Goal: Task Accomplishment & Management: Manage account settings

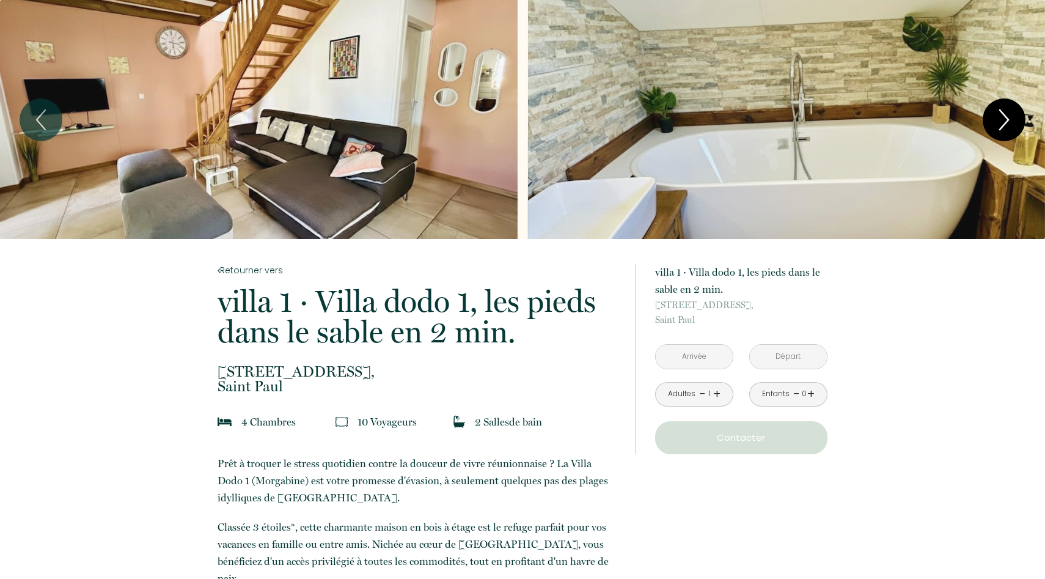
click at [1011, 114] on icon "Next" at bounding box center [1004, 119] width 26 height 37
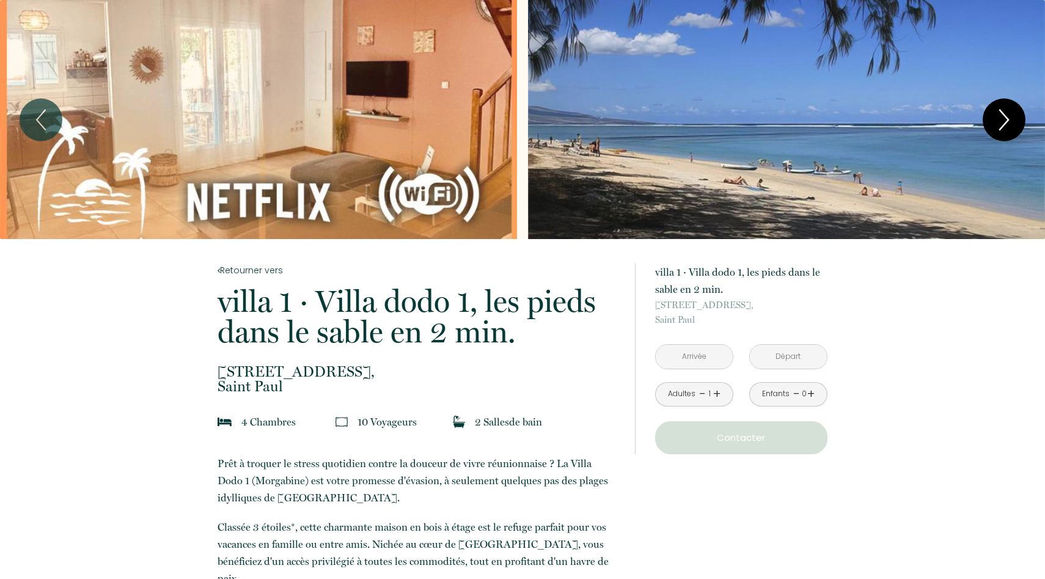
click at [1009, 114] on icon "Next" at bounding box center [1004, 119] width 26 height 37
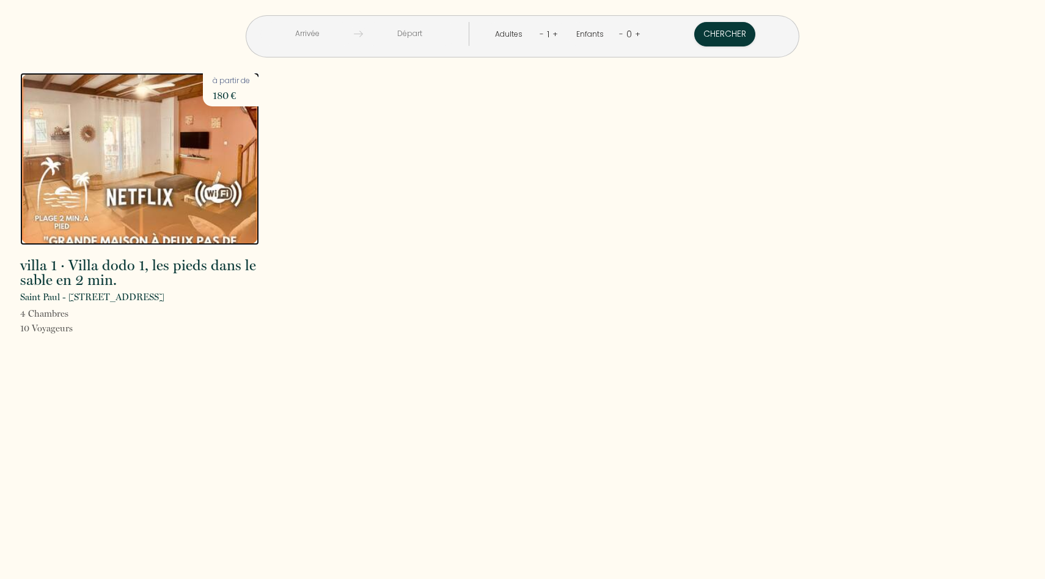
click at [189, 161] on img at bounding box center [139, 159] width 239 height 172
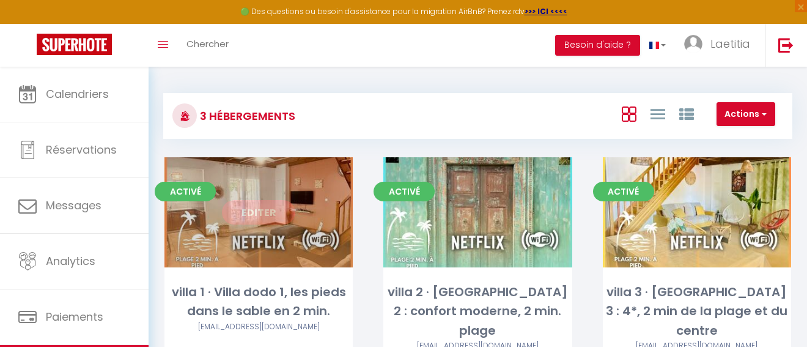
click at [269, 199] on div "Editer" at bounding box center [258, 212] width 188 height 110
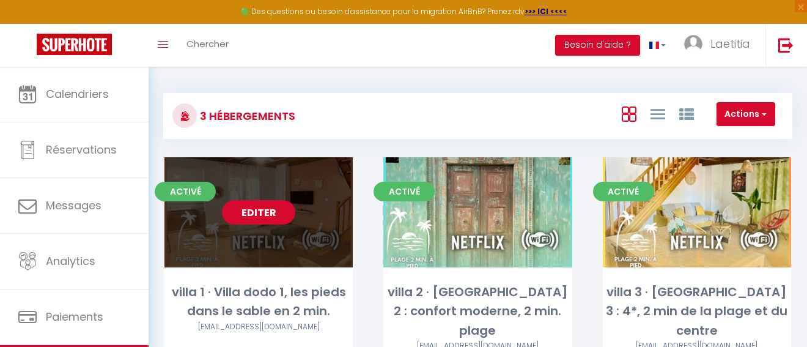
click at [265, 207] on link "Editer" at bounding box center [258, 212] width 73 height 24
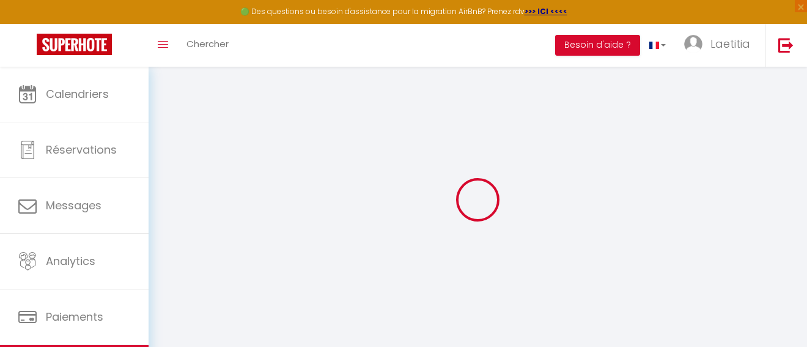
type input "Oups ! Les dates sélectionnées sont indisponibles."
type textarea "Malheureusement les dates sélectionnées sont indisponibles. Nous vous invitons …"
type input "-21.0931958"
type input "55.2366995"
checkbox input "true"
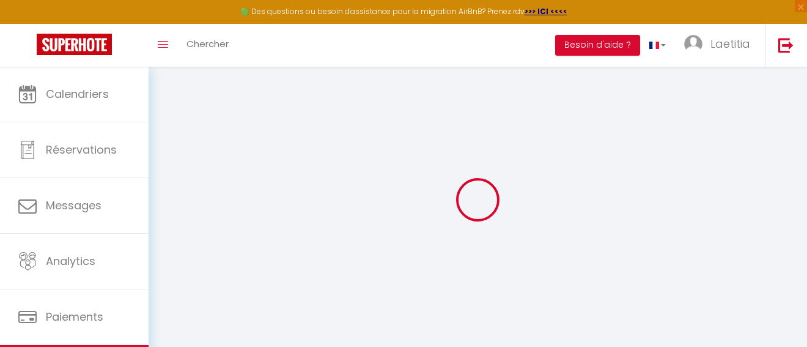
checkbox input "true"
select select
checkbox input "false"
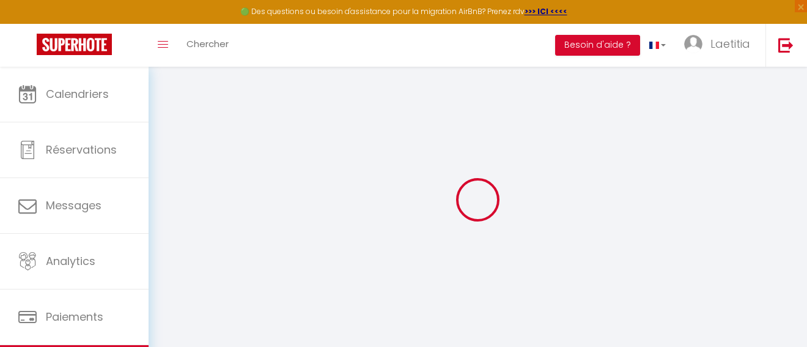
checkbox input "false"
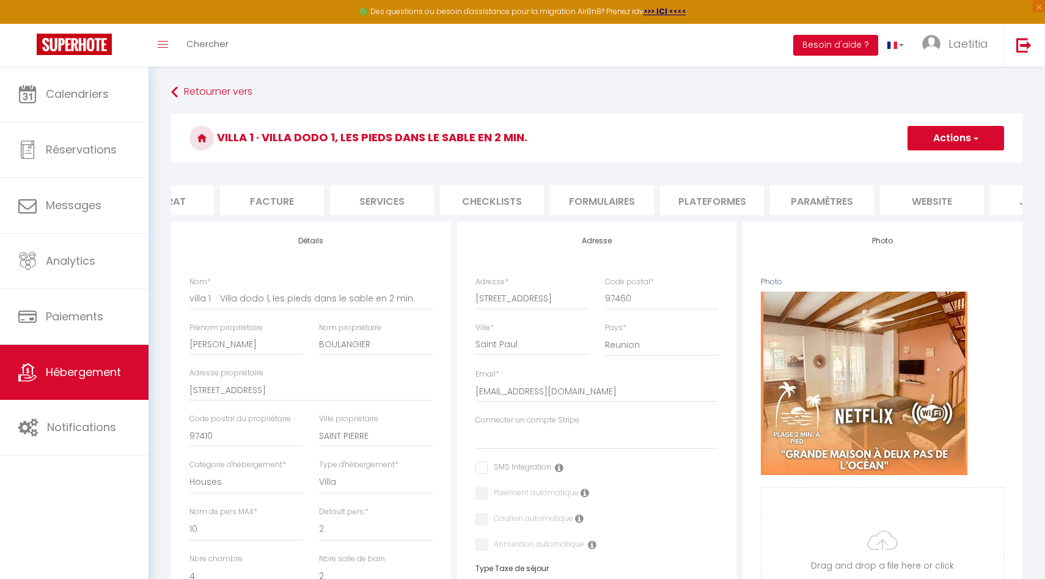
scroll to position [0, 249]
click at [806, 200] on li "website" at bounding box center [854, 200] width 104 height 30
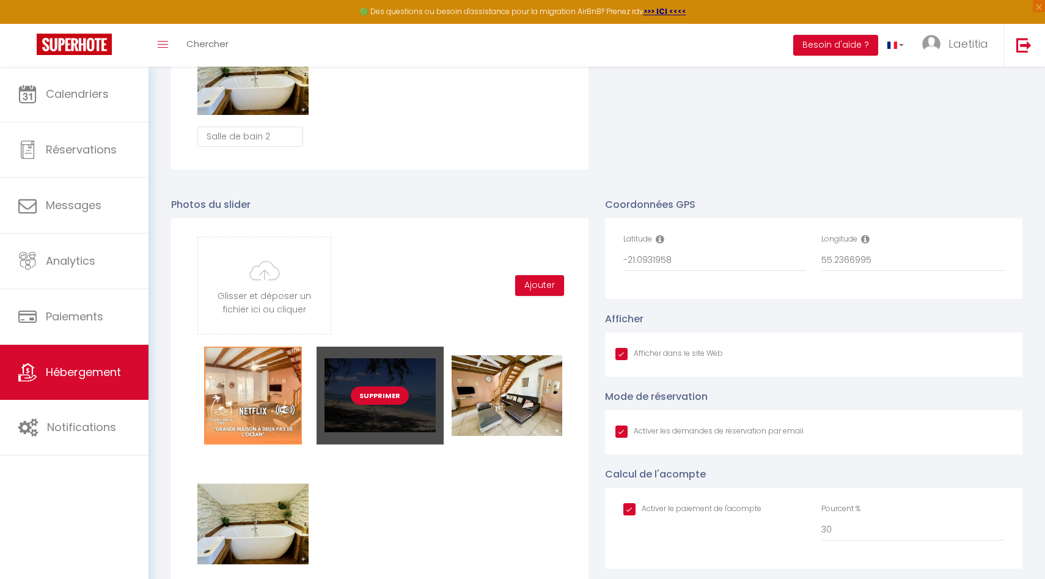
scroll to position [1181, 0]
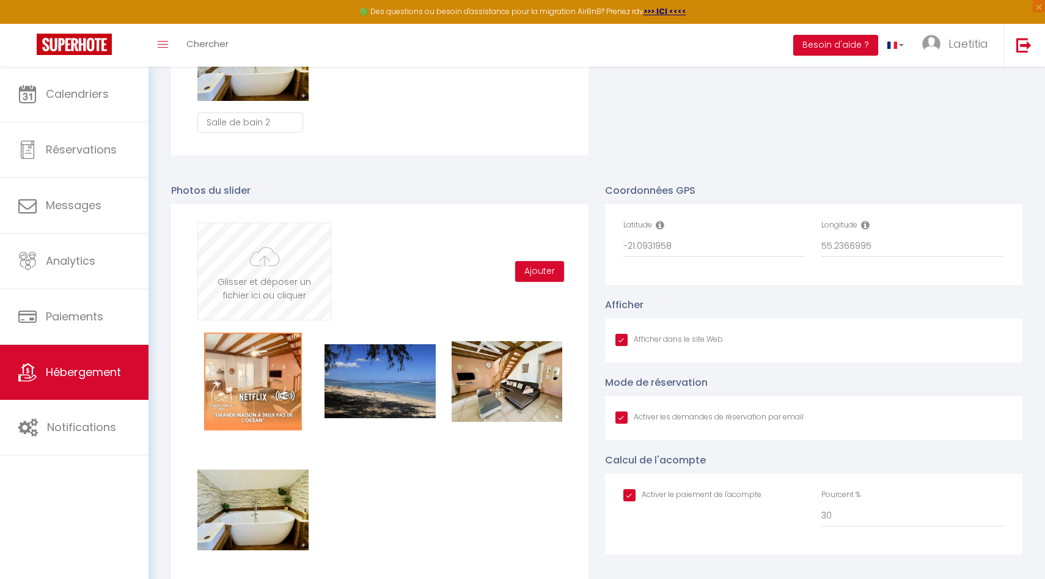
click at [296, 304] on input "file" at bounding box center [264, 271] width 133 height 97
type input "C:\fakepath\Copie de TEMPLATE - SuperMosaique.png"
checkbox input "true"
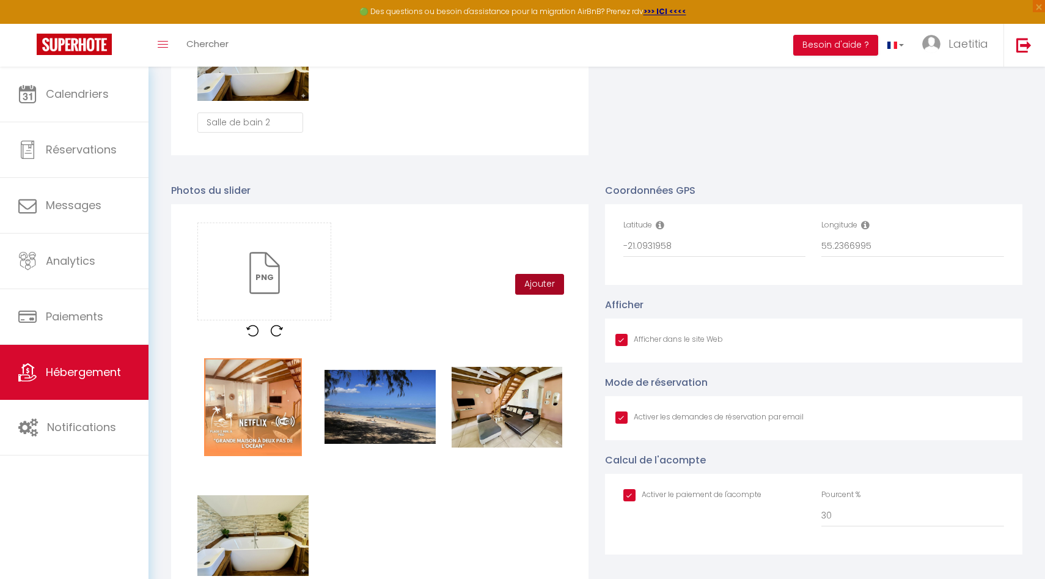
click at [541, 281] on button "Ajouter" at bounding box center [539, 284] width 49 height 21
checkbox input "true"
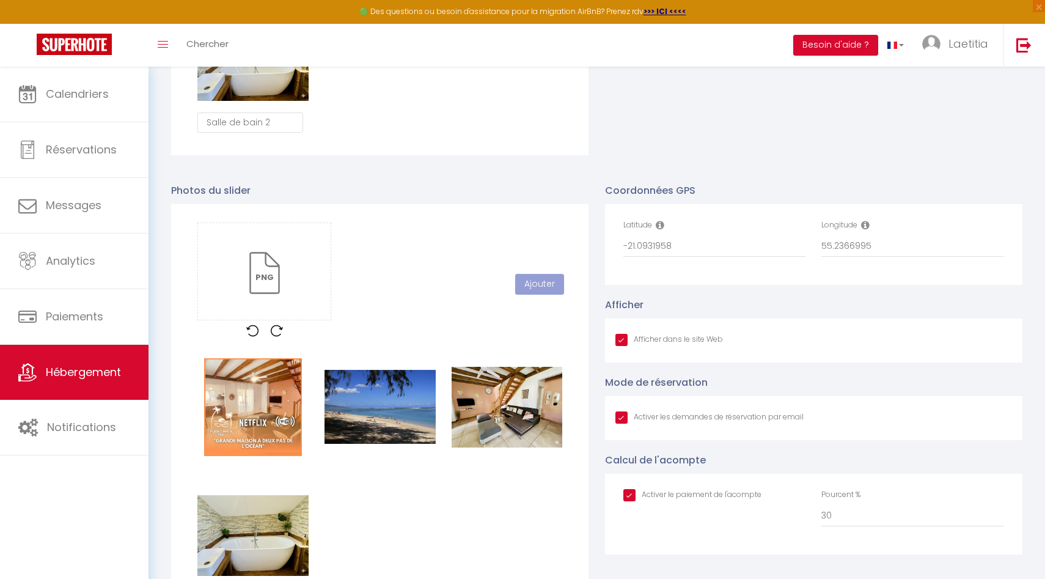
checkbox input "true"
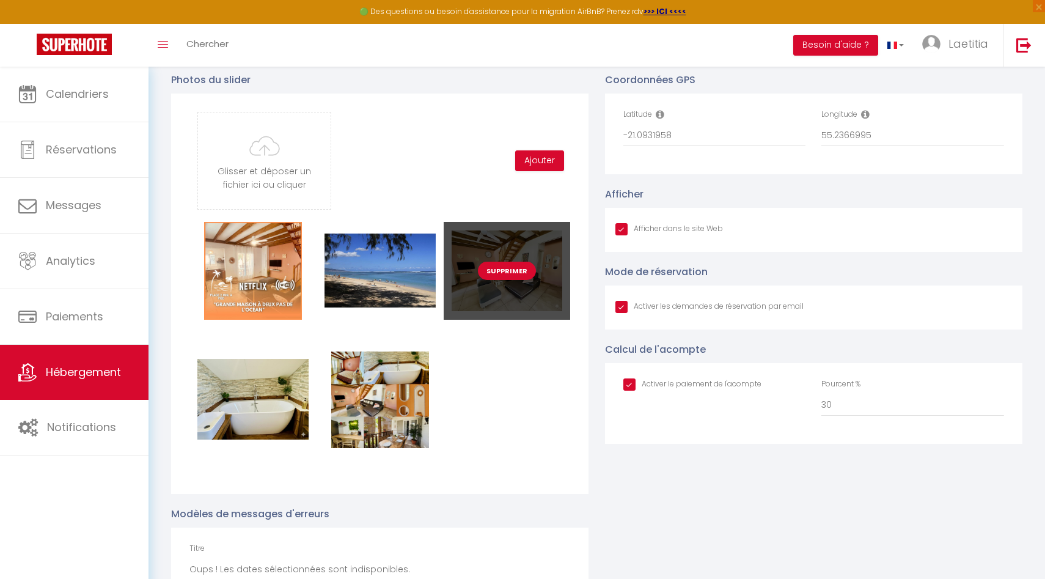
scroll to position [1290, 0]
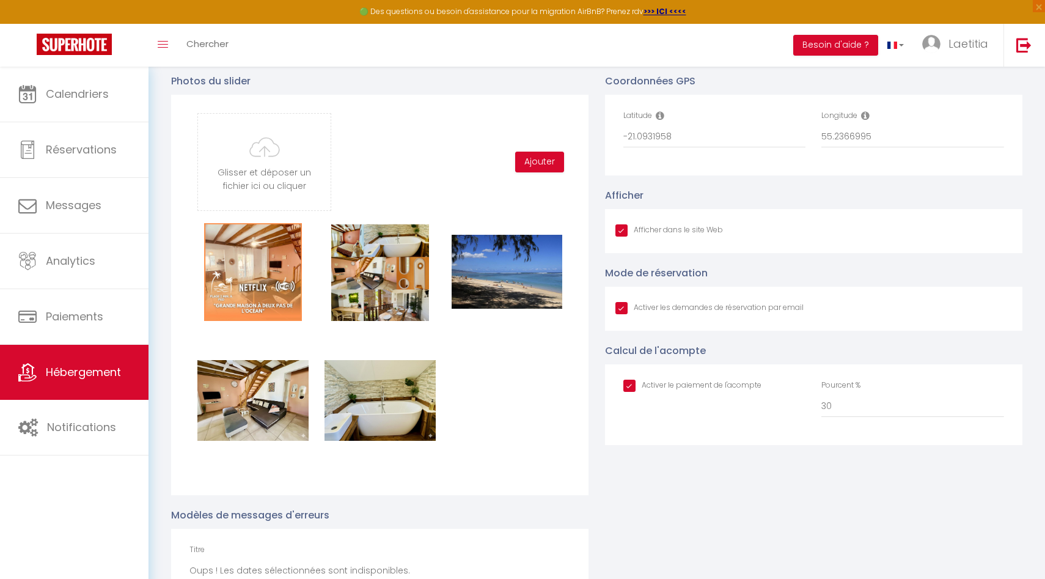
checkbox input "true"
click at [516, 346] on div "Supprimer Supprimer Supprimer Supprimer Supprimer" at bounding box center [379, 351] width 381 height 257
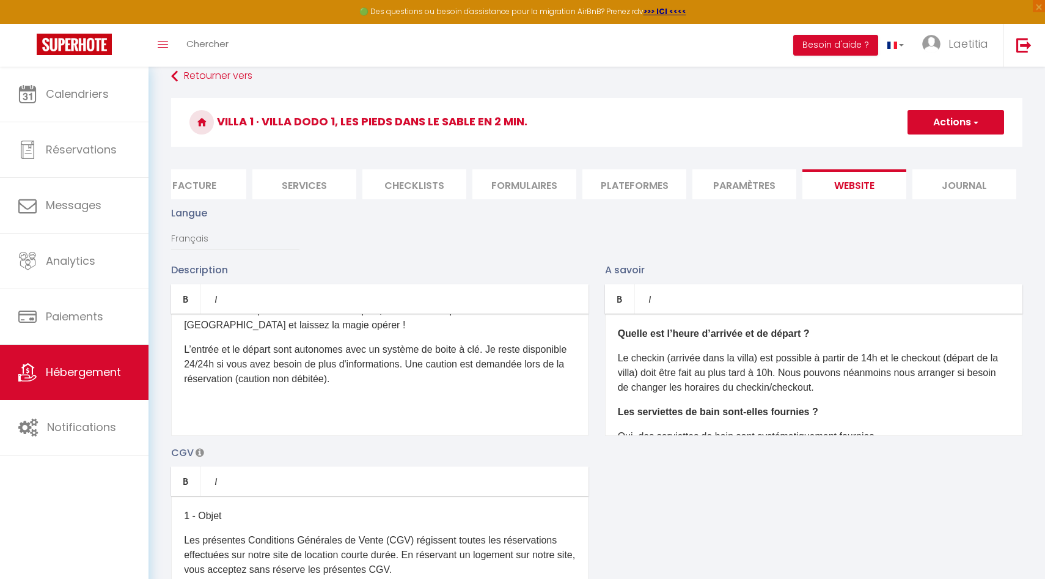
scroll to position [0, 0]
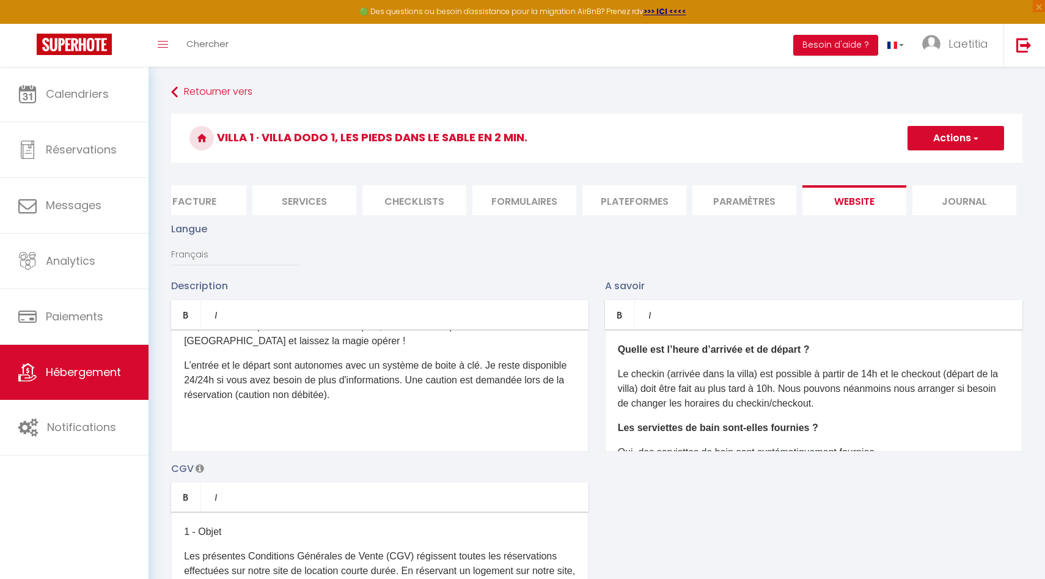
click at [806, 136] on button "Actions" at bounding box center [956, 138] width 97 height 24
click at [806, 162] on input "Enregistrer" at bounding box center [941, 165] width 45 height 12
checkbox input "true"
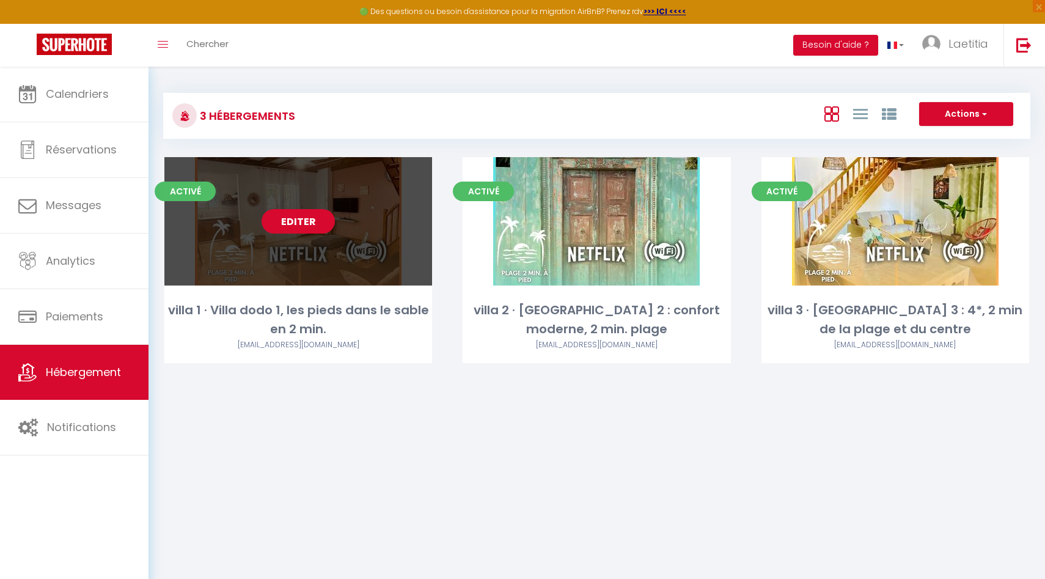
click at [312, 219] on link "Editer" at bounding box center [298, 221] width 73 height 24
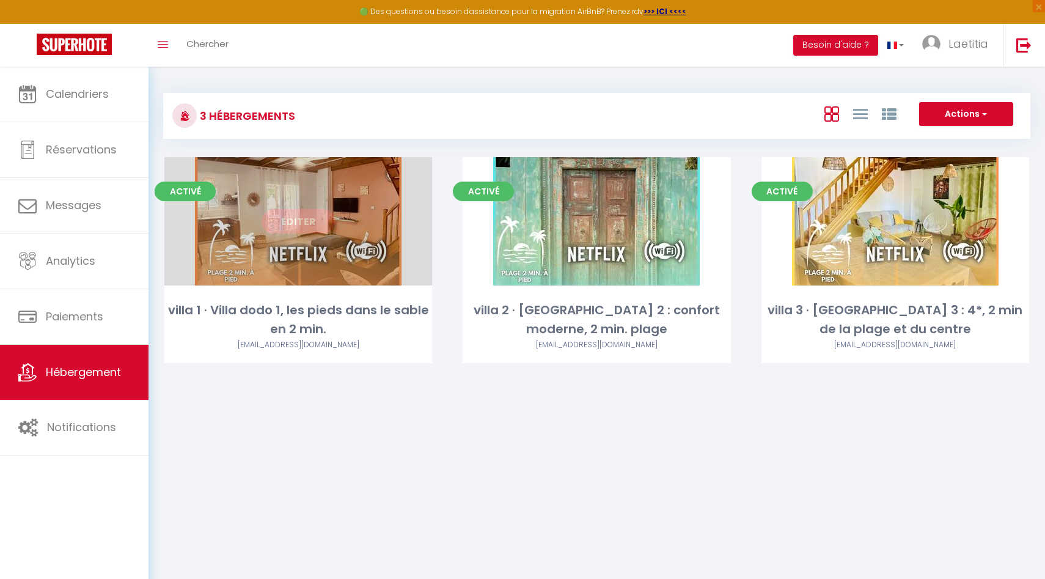
click at [312, 219] on link "Editer" at bounding box center [298, 221] width 73 height 24
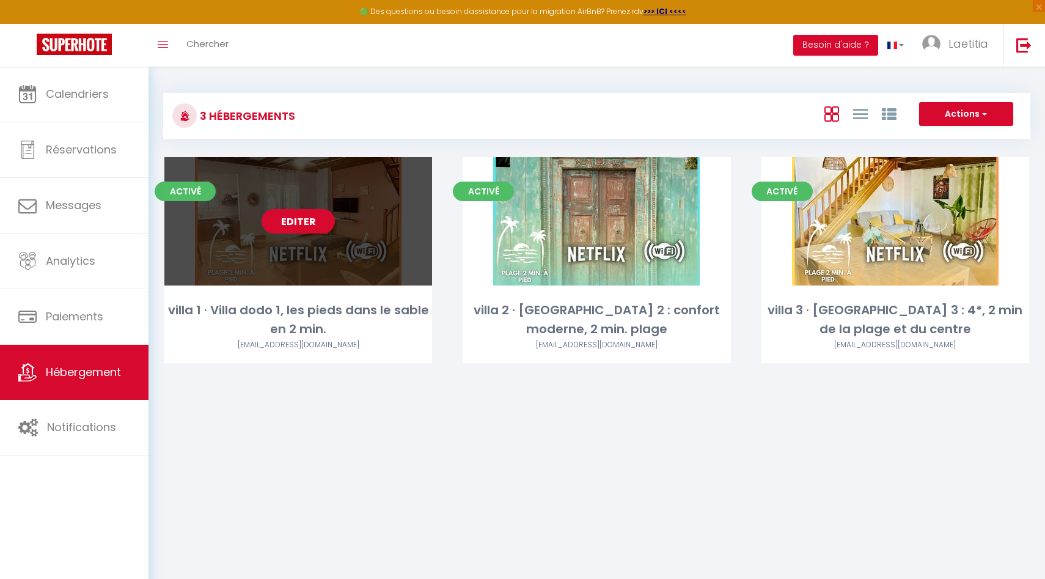
click at [312, 219] on link "Editer" at bounding box center [298, 221] width 73 height 24
select select "3"
select select "2"
select select "1"
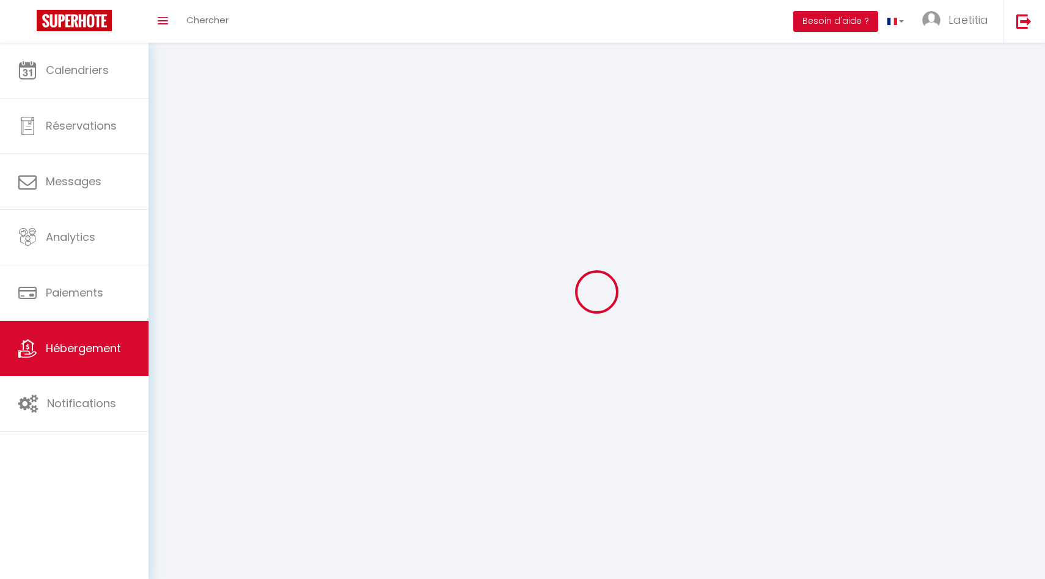
select select
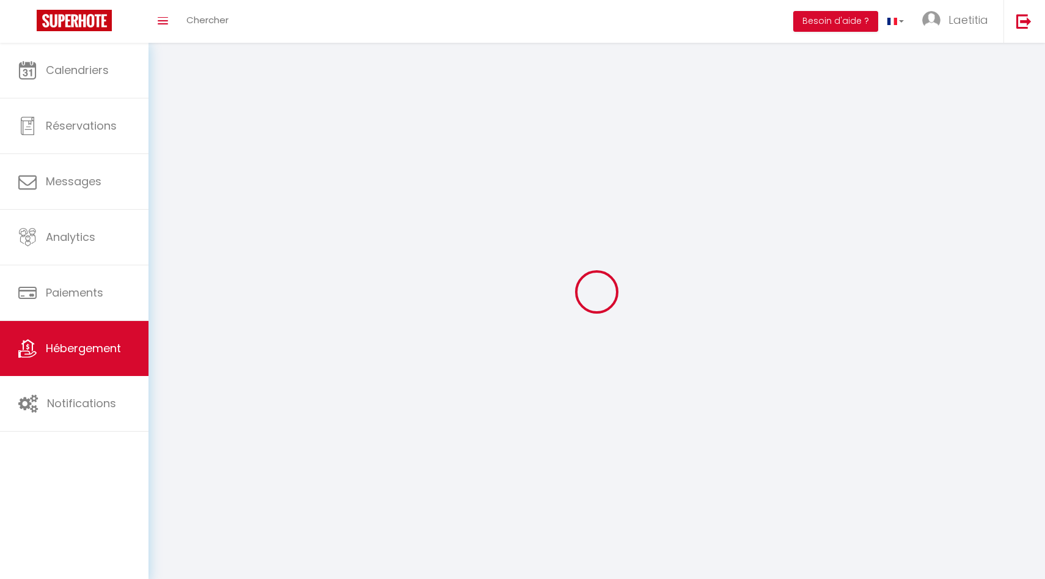
select select
checkbox input "false"
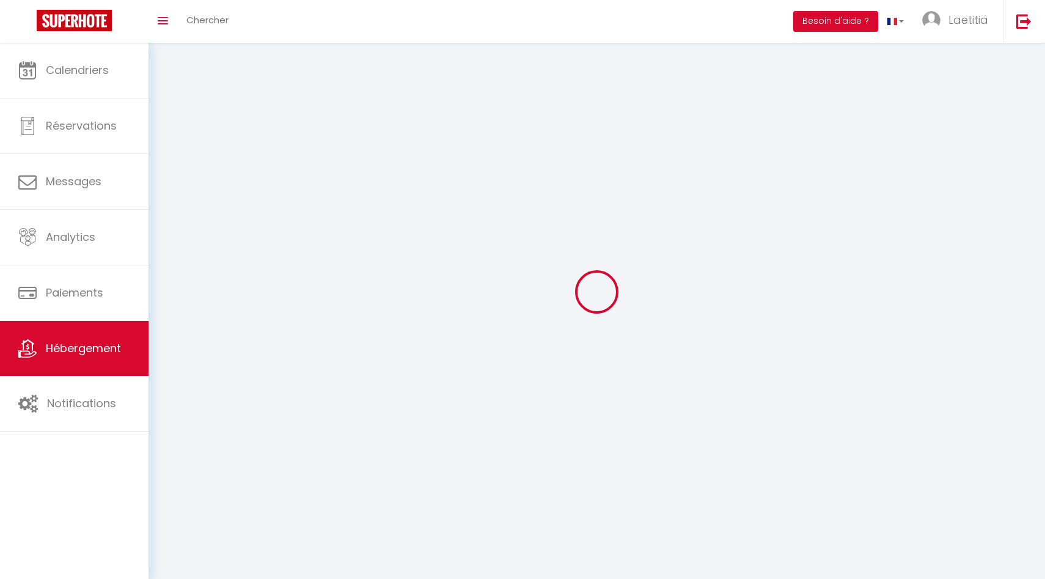
select select
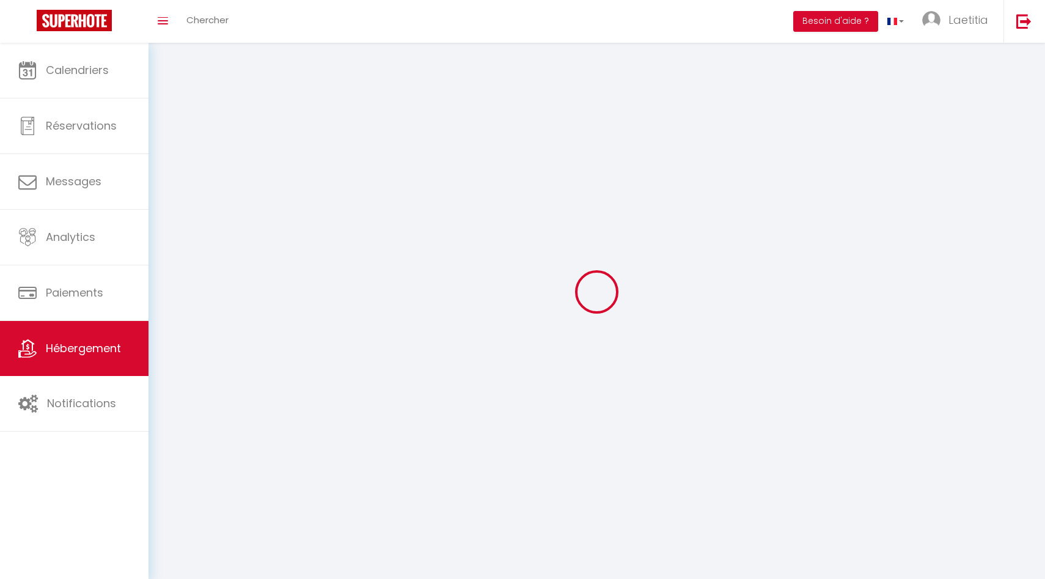
select select
checkbox input "false"
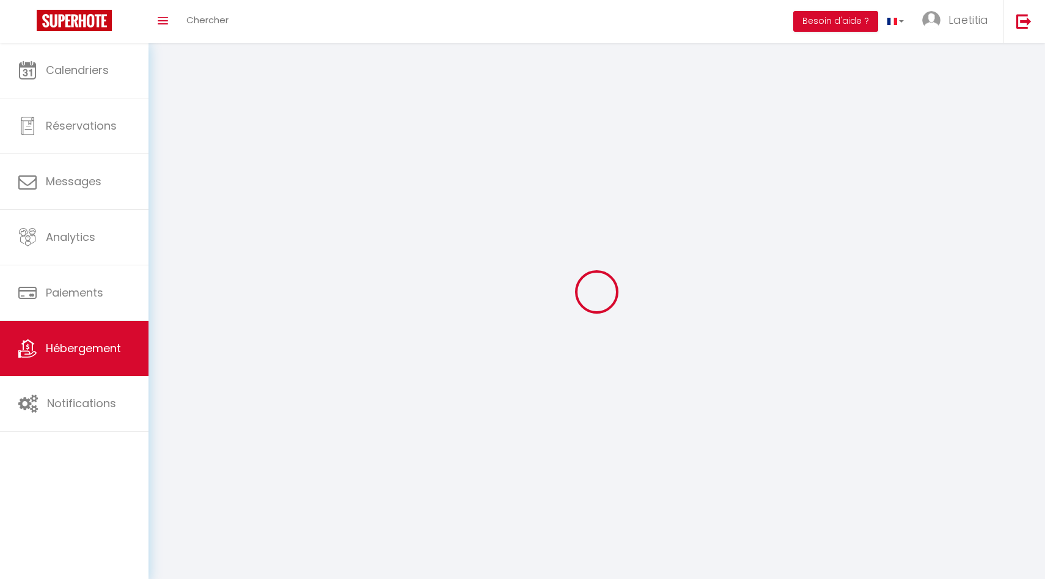
checkbox input "false"
select select
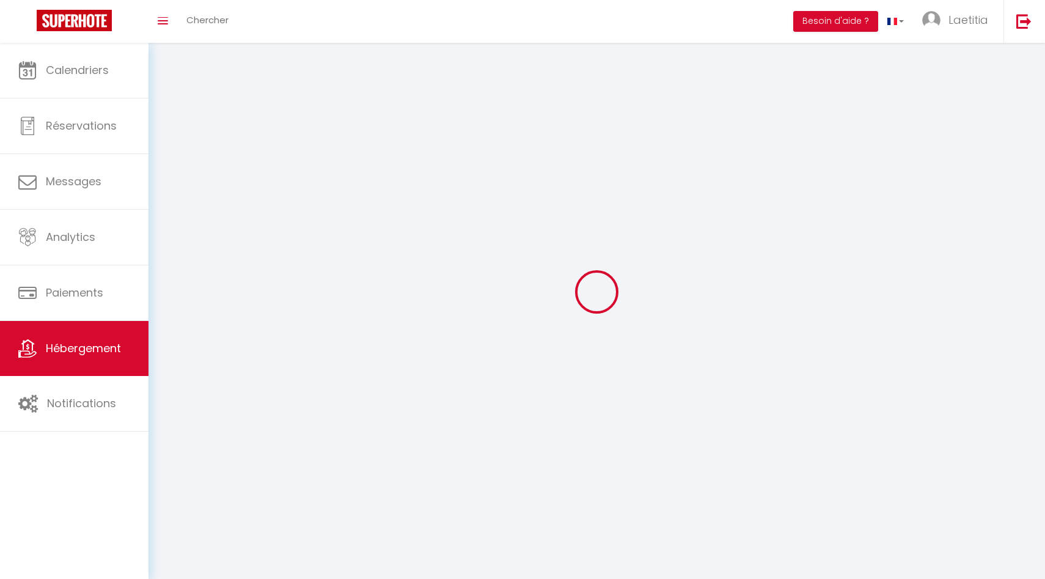
select select "28"
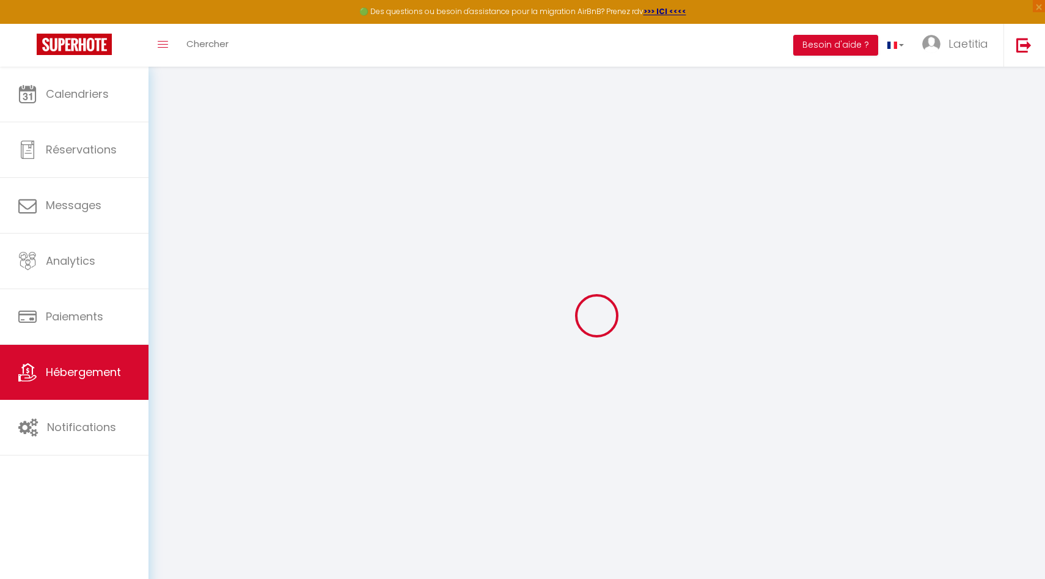
select select
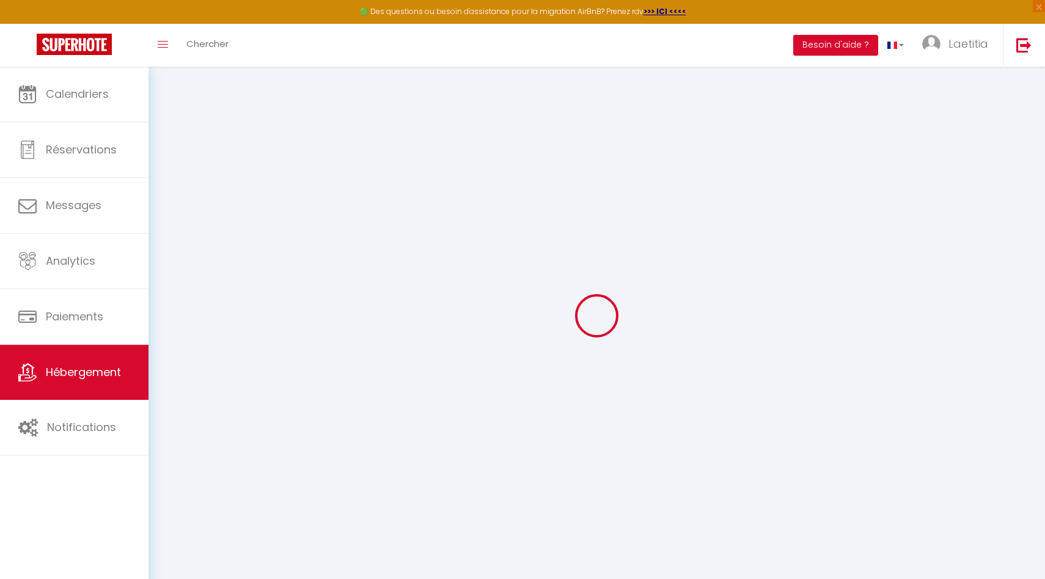
select select
checkbox input "false"
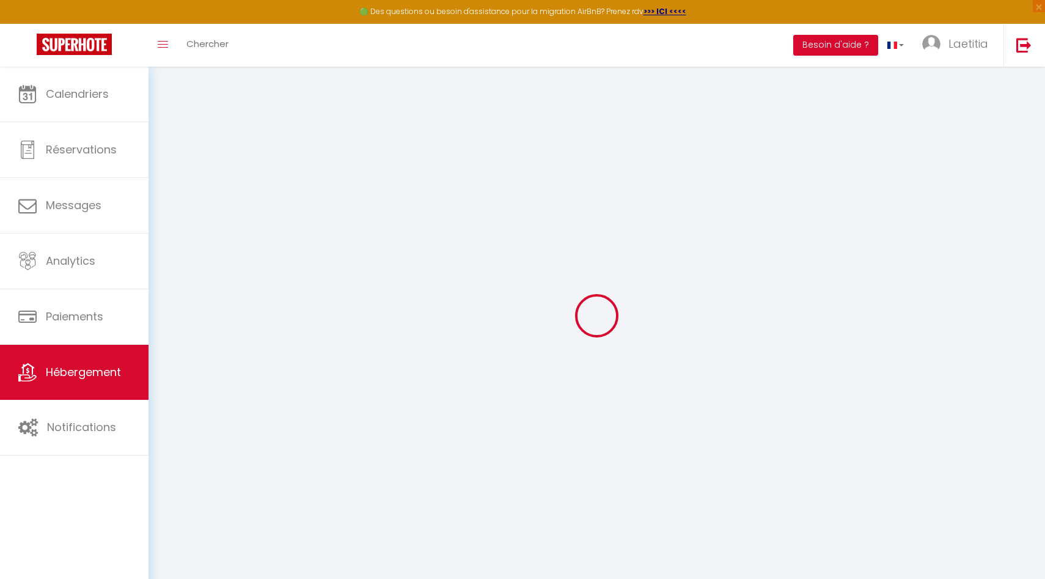
select select
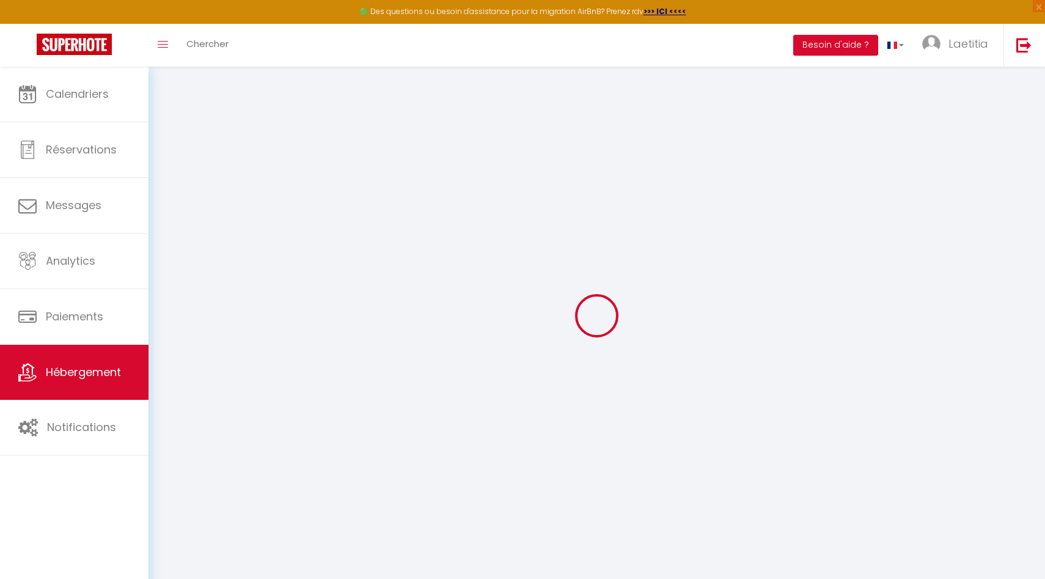
select select
checkbox input "false"
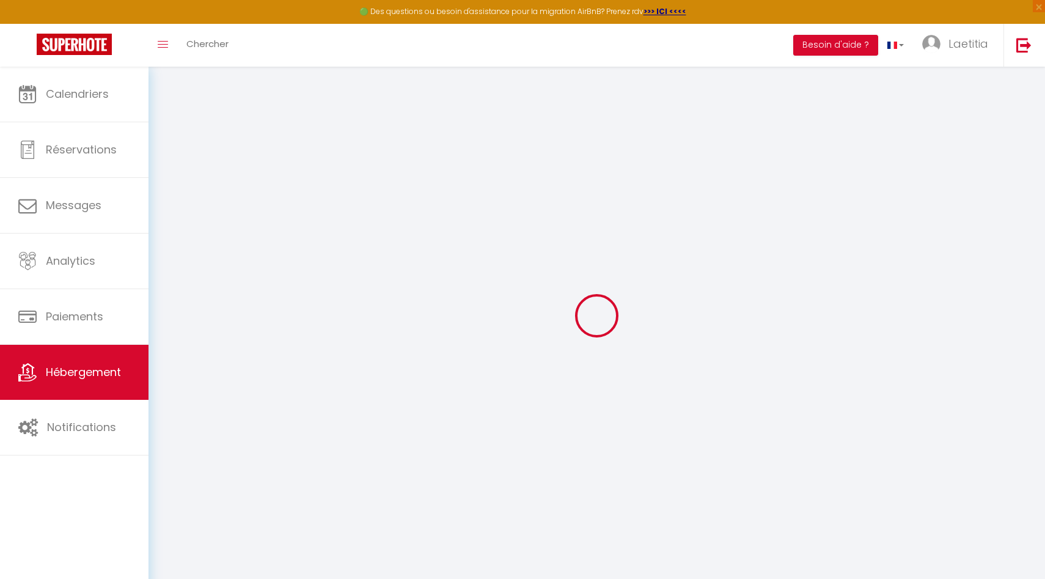
checkbox input "false"
select select
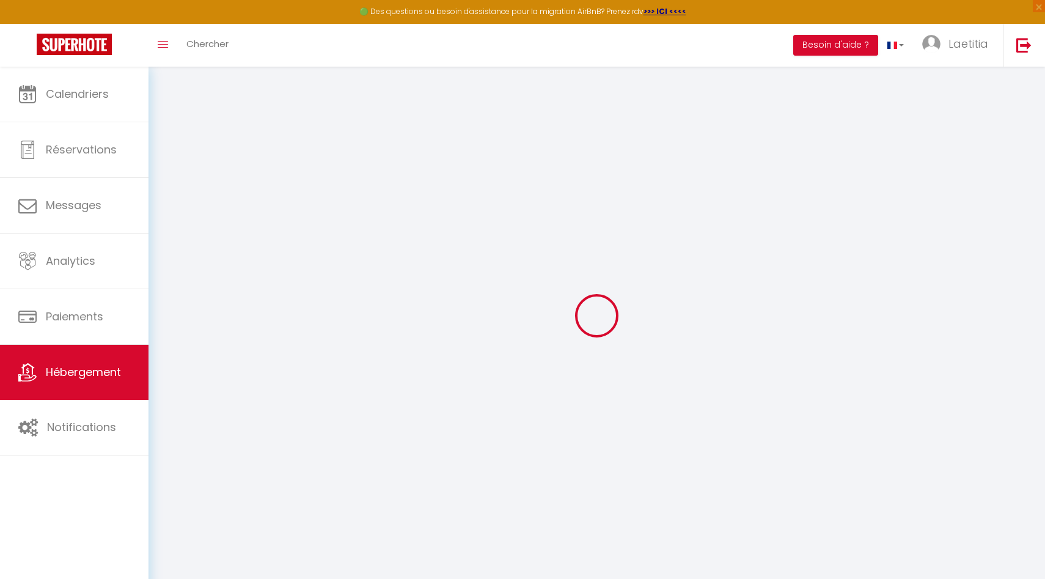
select select
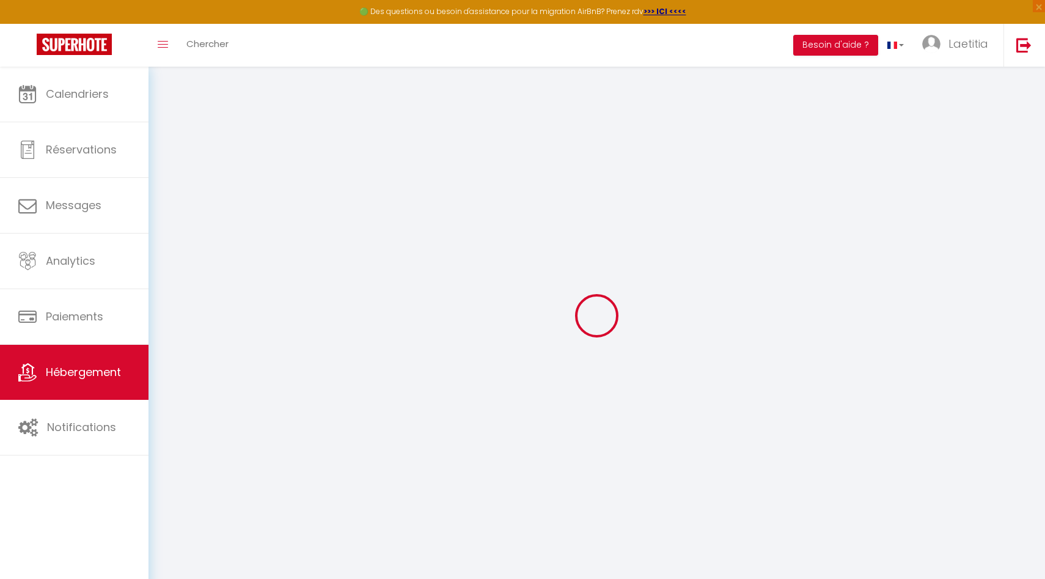
checkbox input "false"
select select
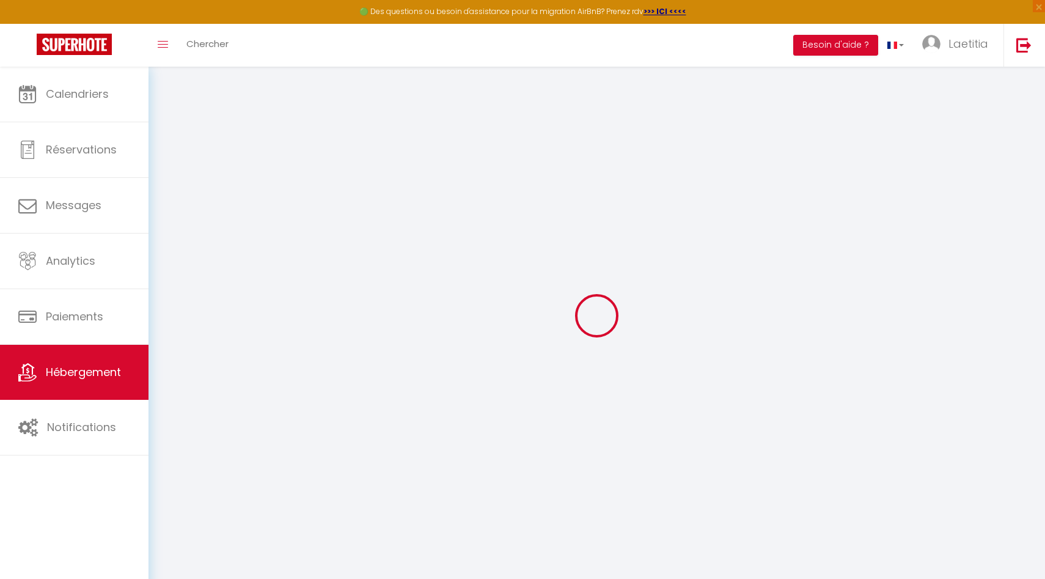
select select
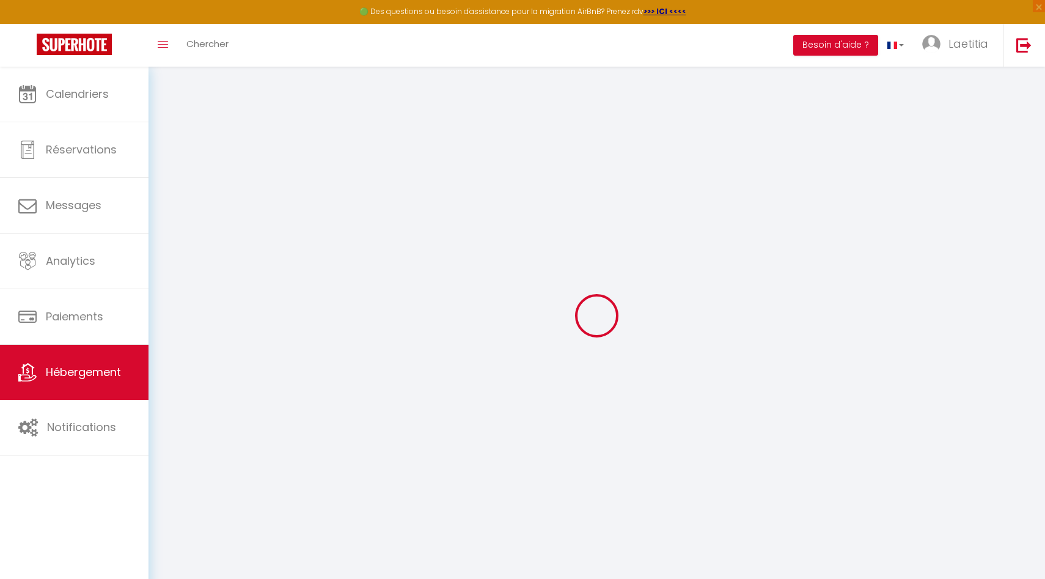
select select
checkbox input "false"
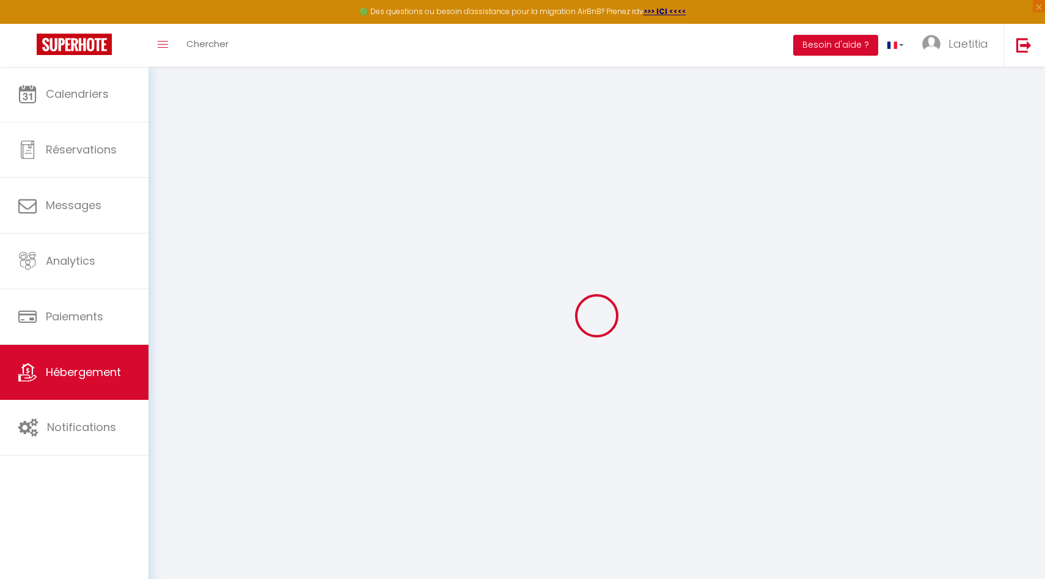
checkbox input "false"
select select
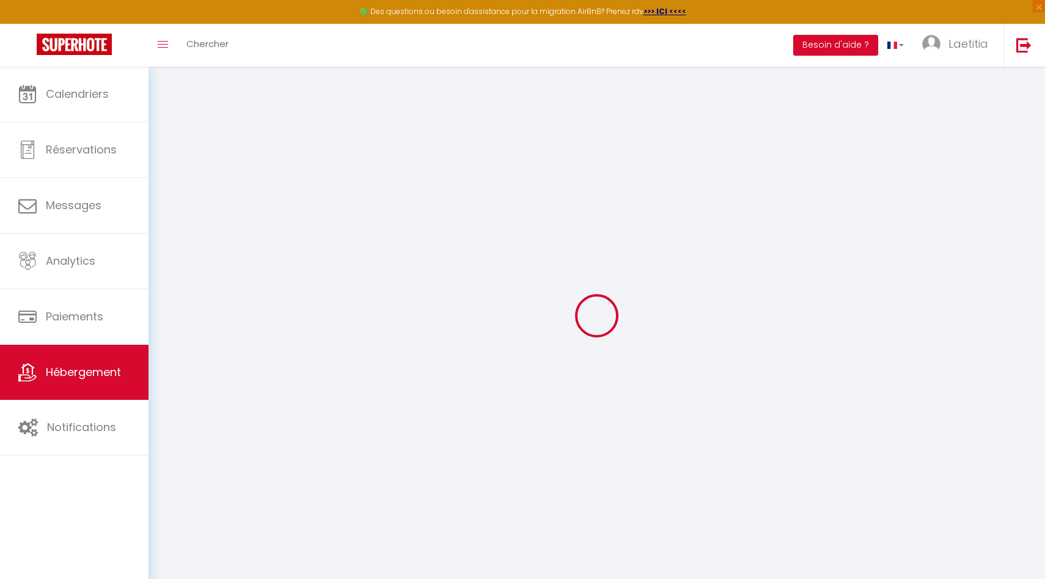
select select
checkbox input "false"
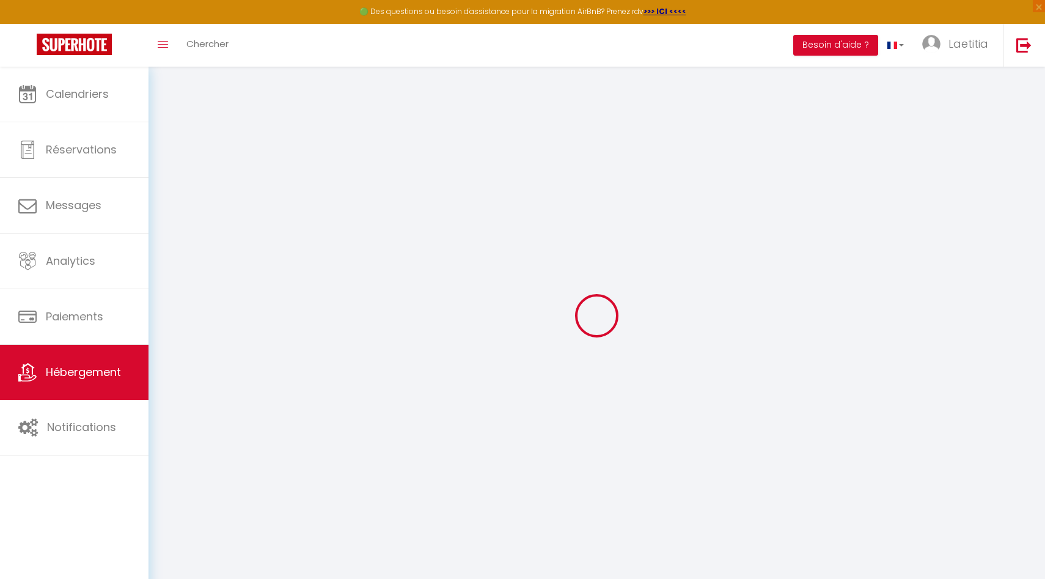
checkbox input "false"
select select
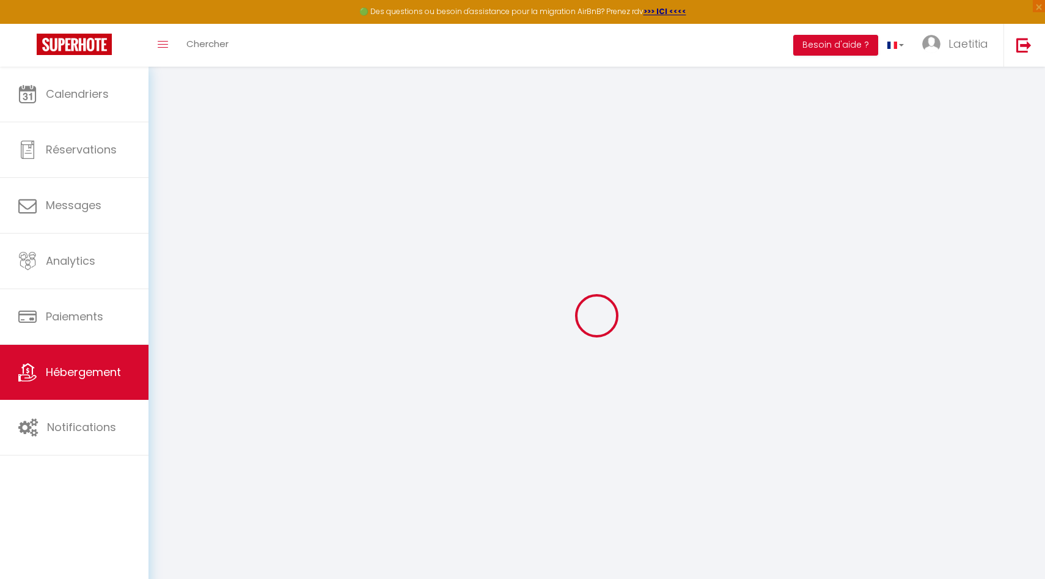
type input "villa 1 · Villa dodo 1, les pieds dans le sable en 2 min."
type input "FRANCOIS"
type input "BOULANGIER"
type input "20 chemin du plateau"
type input "97410"
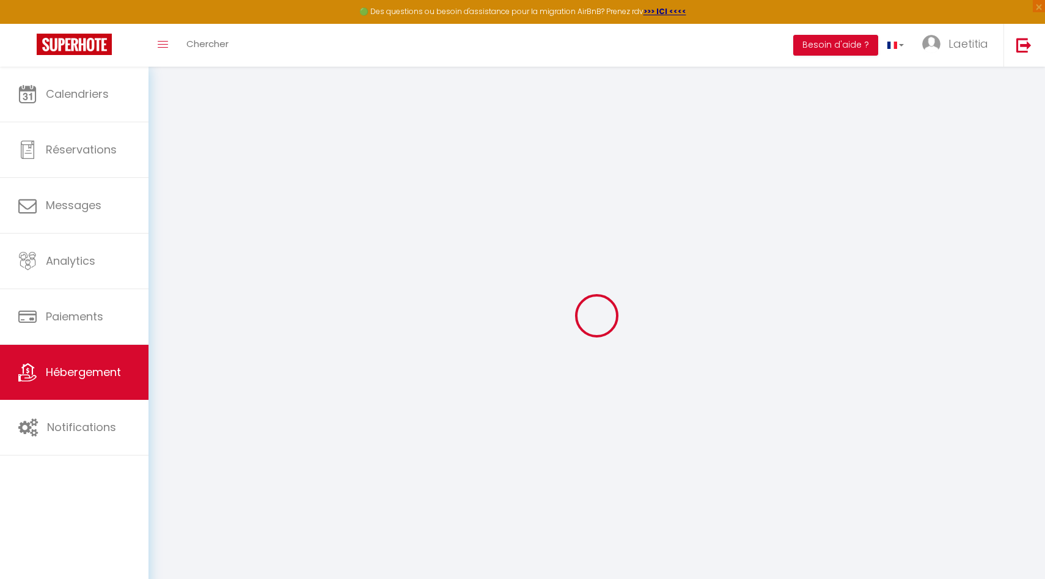
type input "SAINT PIERRE"
select select "houses"
select select "10"
select select "4"
select select "2"
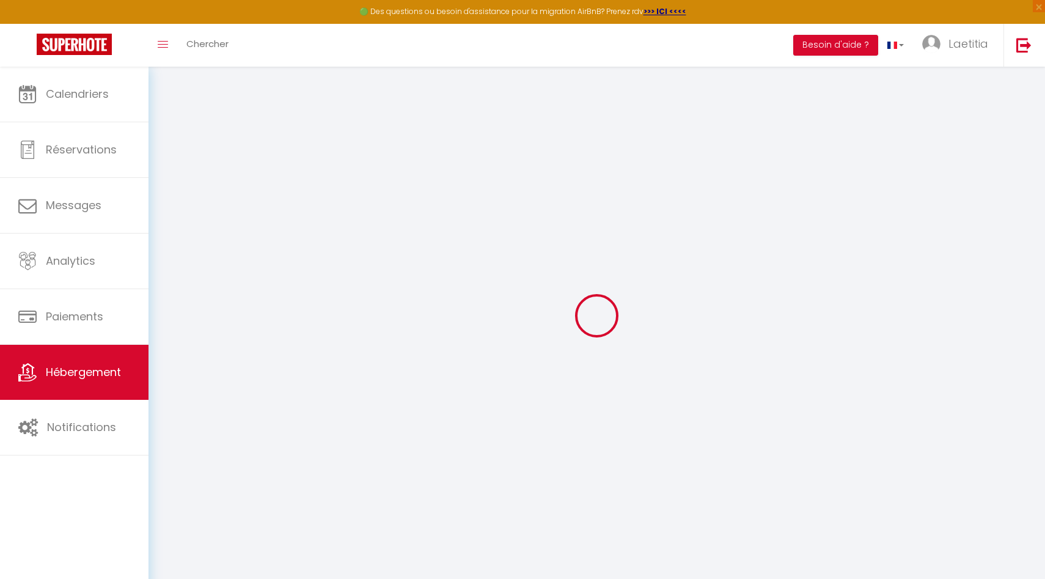
type input "180"
type input "5"
type input "80"
type input "0.92"
type input "500"
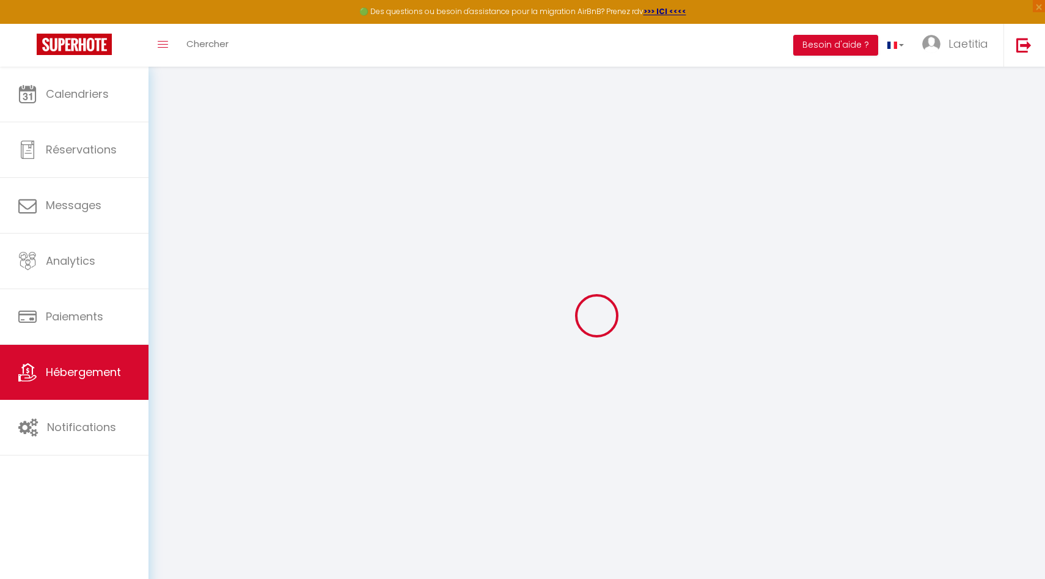
select select
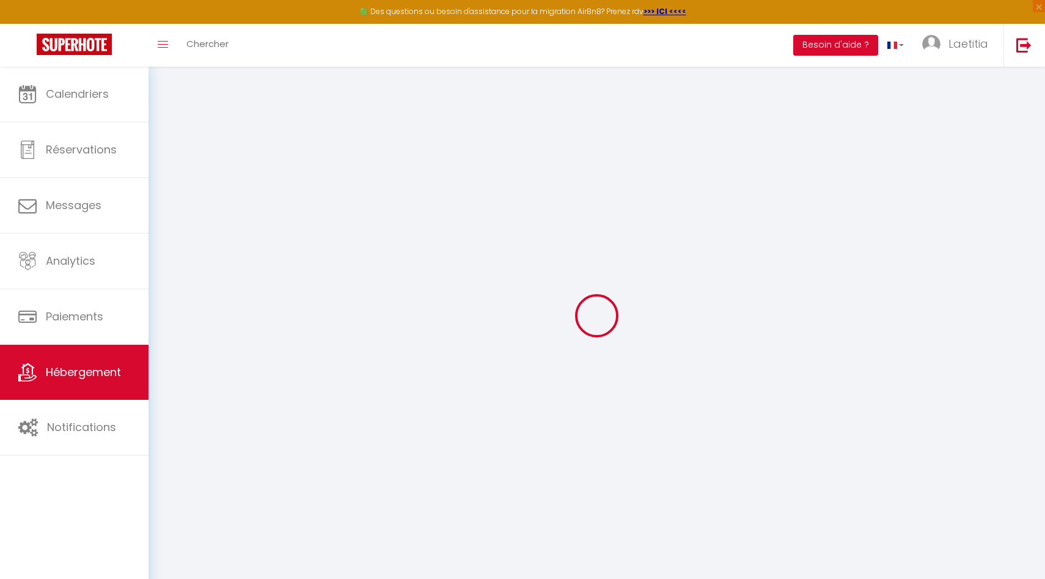
select select
type input "1 Rue des Dodos"
type input "97460"
type input "Saint Paul"
select select "177"
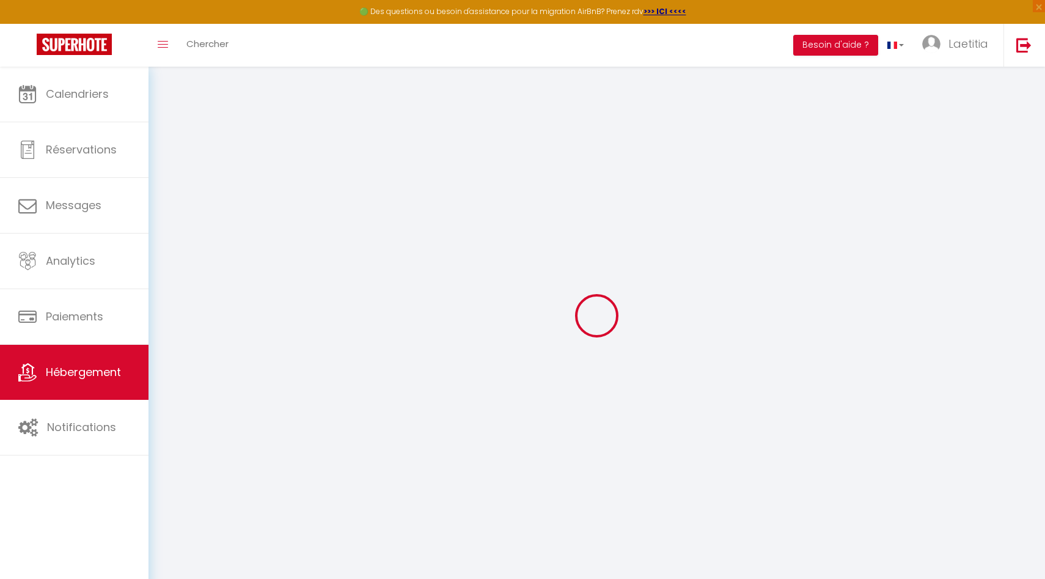
type input "orchidee463@orange.fr"
select select
checkbox input "false"
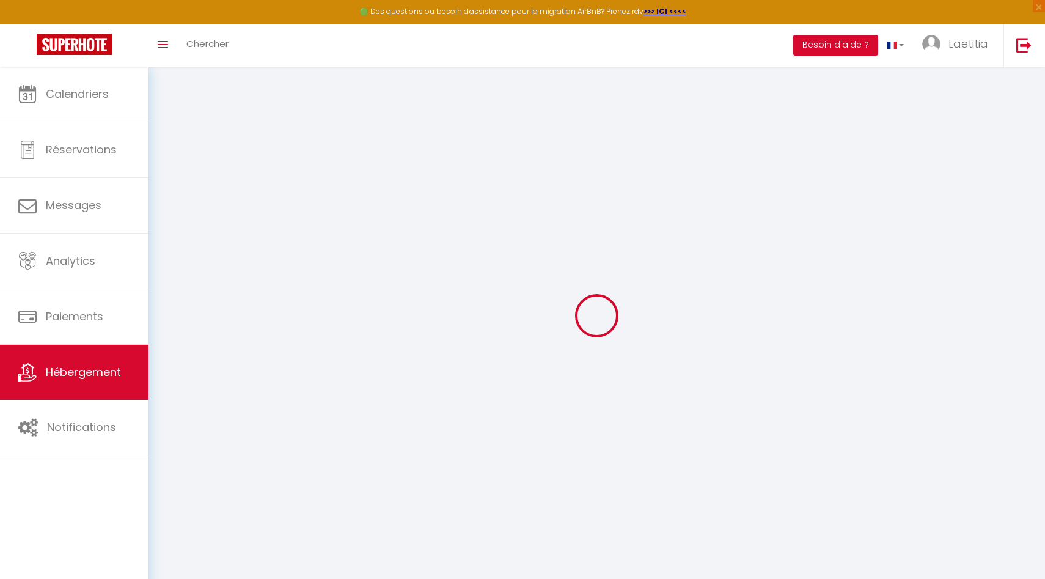
checkbox input "false"
type input "30"
type input "0"
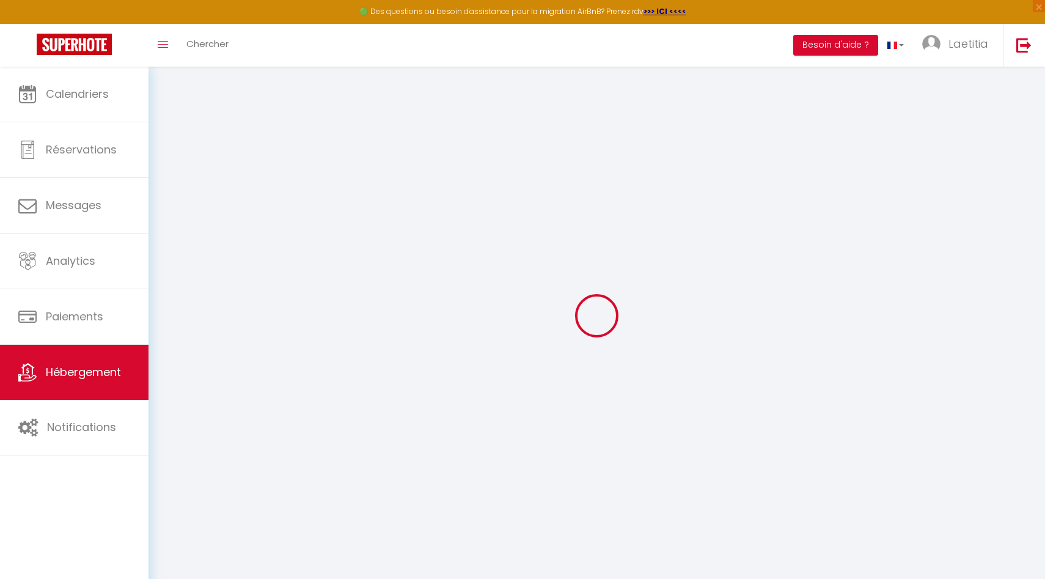
select select
checkbox input "false"
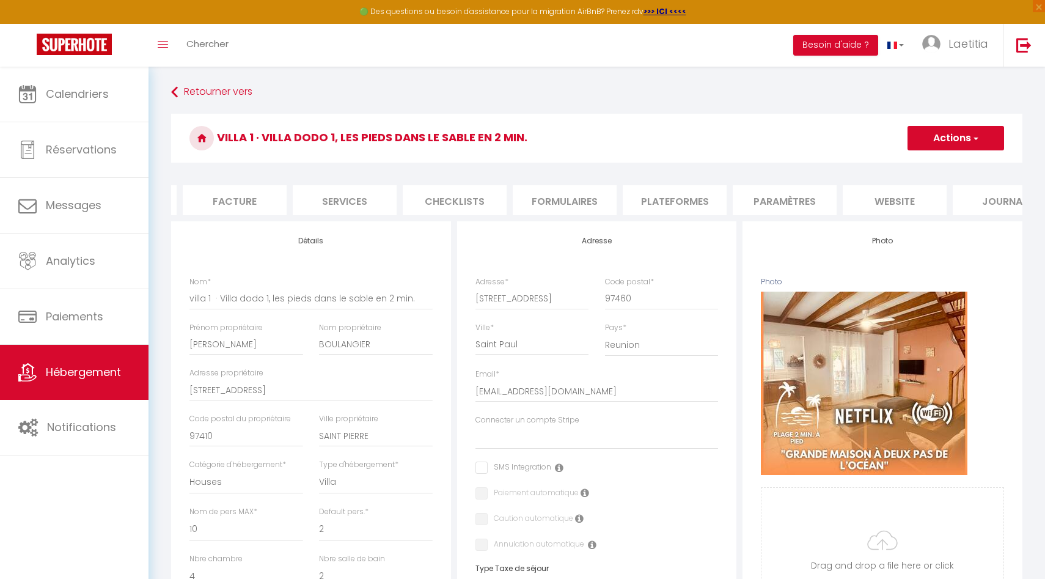
scroll to position [0, 249]
click at [806, 189] on li "website" at bounding box center [854, 200] width 104 height 30
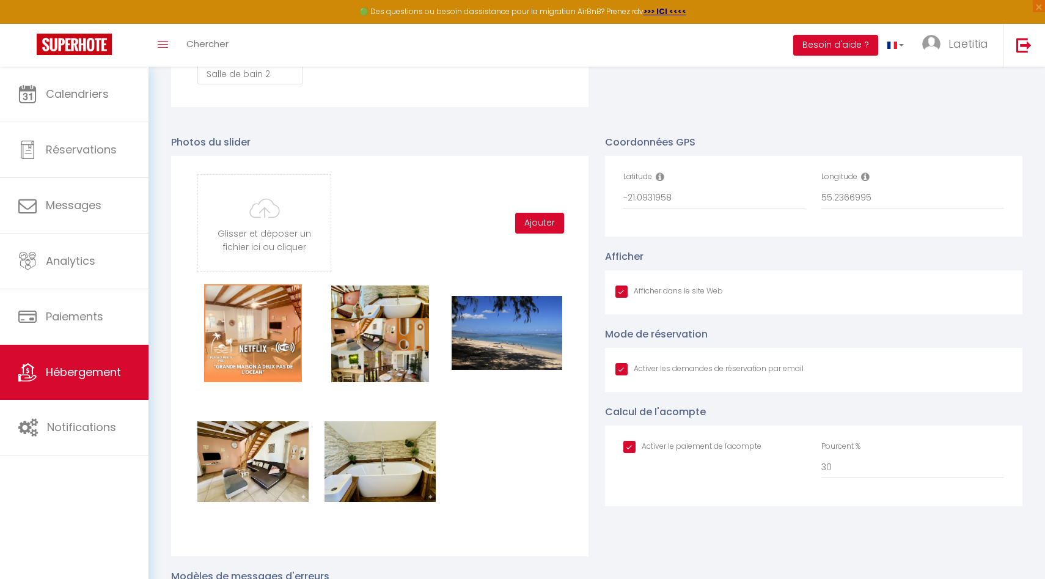
scroll to position [1231, 0]
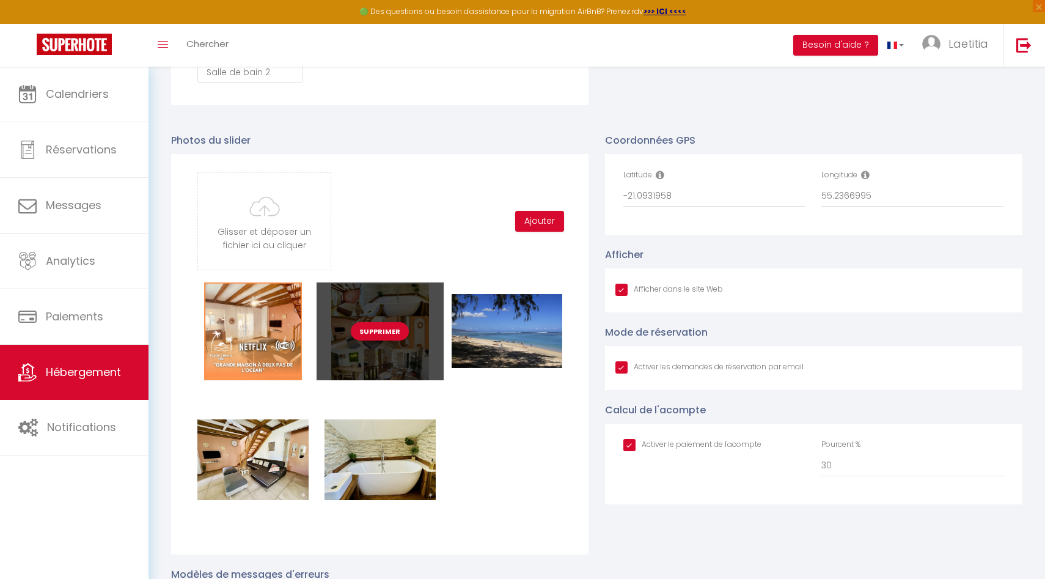
click at [381, 334] on button "Supprimer" at bounding box center [380, 331] width 58 height 18
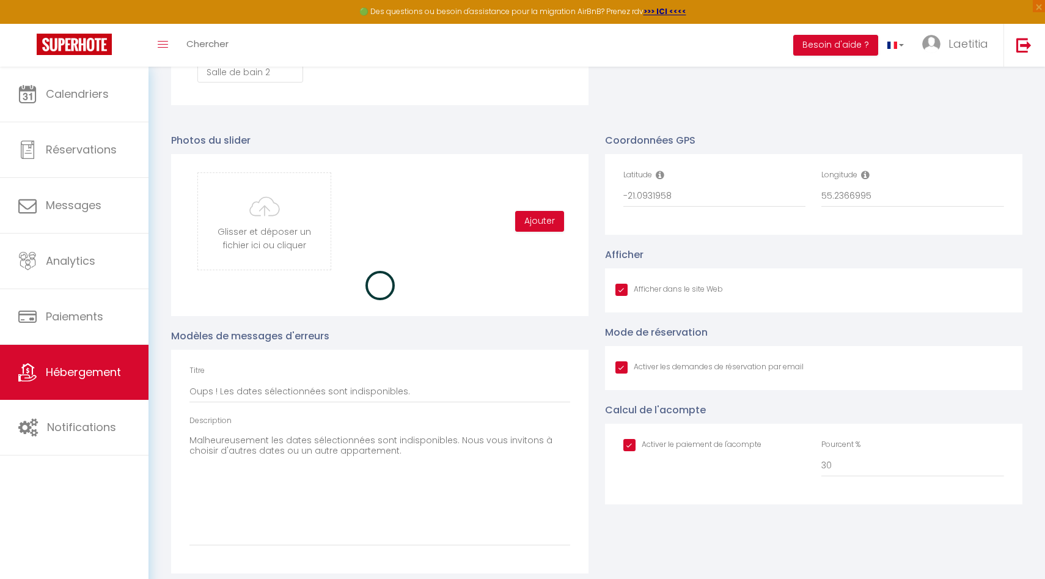
checkbox input "true"
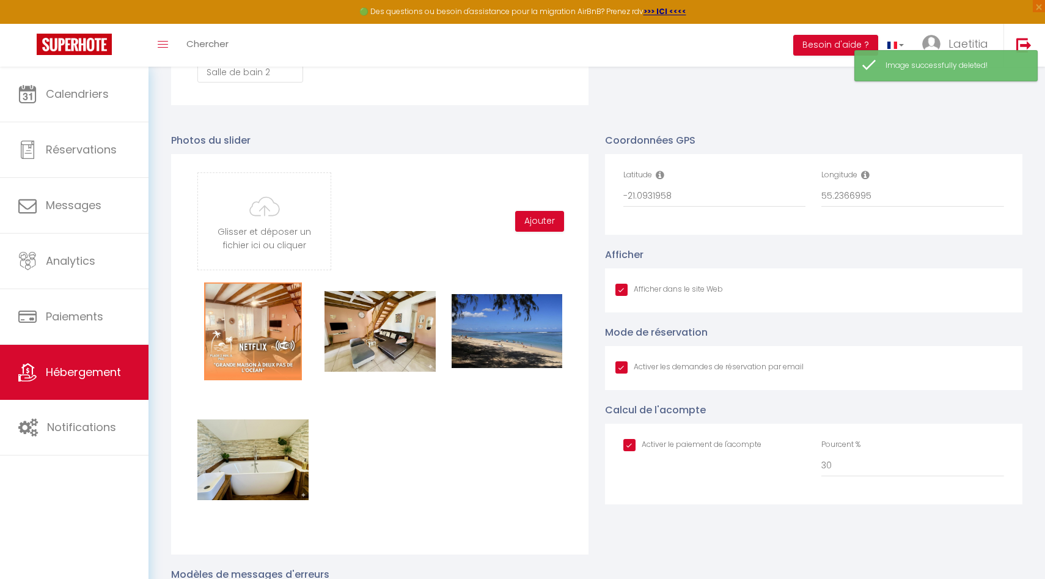
checkbox input "true"
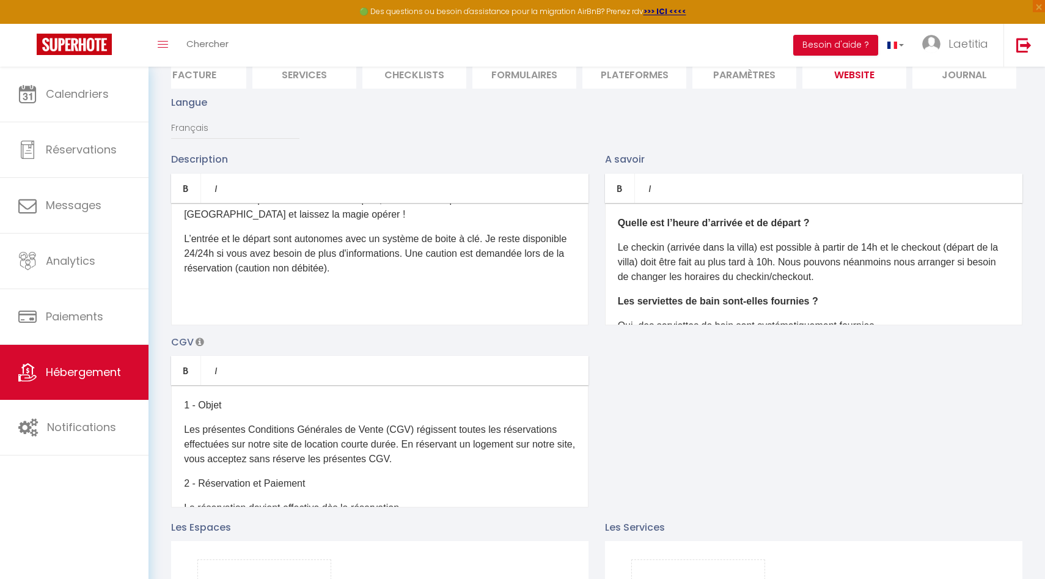
scroll to position [0, 0]
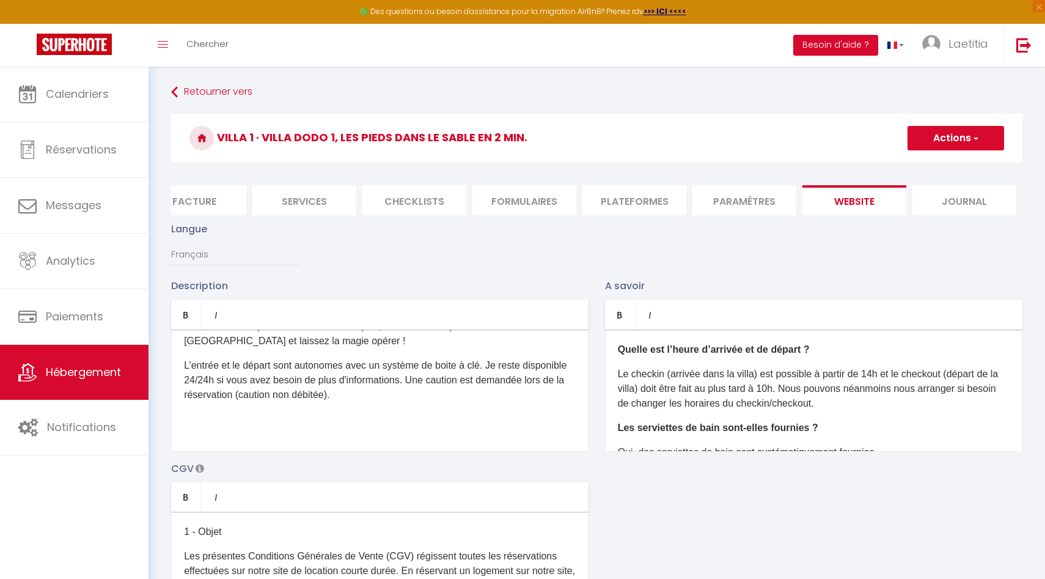
click at [806, 134] on button "Actions" at bounding box center [956, 138] width 97 height 24
click at [806, 158] on link "Enregistrer" at bounding box center [955, 165] width 97 height 16
click at [806, 130] on button "Actions" at bounding box center [956, 138] width 97 height 24
click at [806, 161] on input "Enregistrer" at bounding box center [941, 165] width 45 height 12
checkbox input "true"
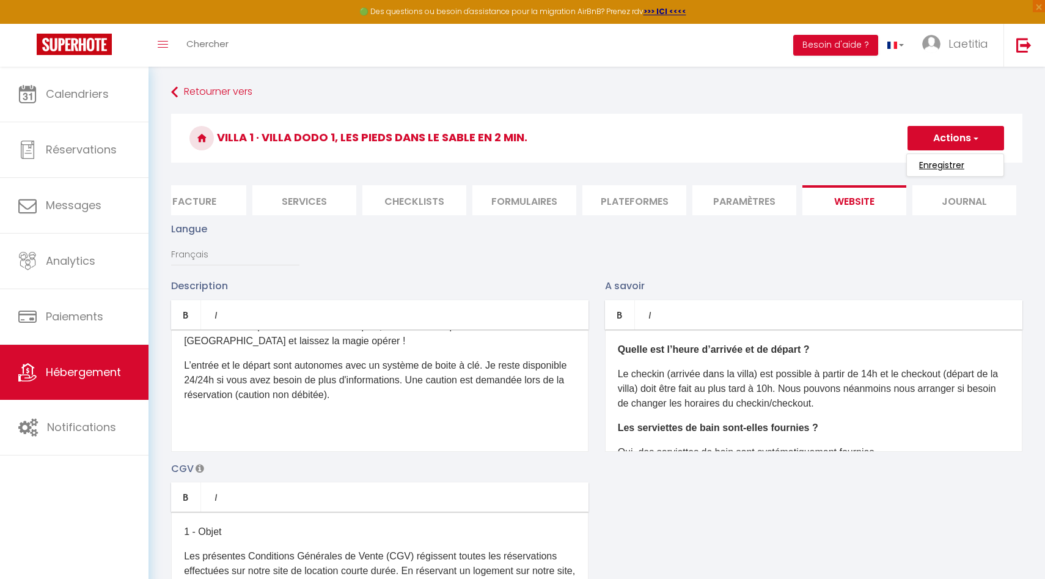
checkbox input "true"
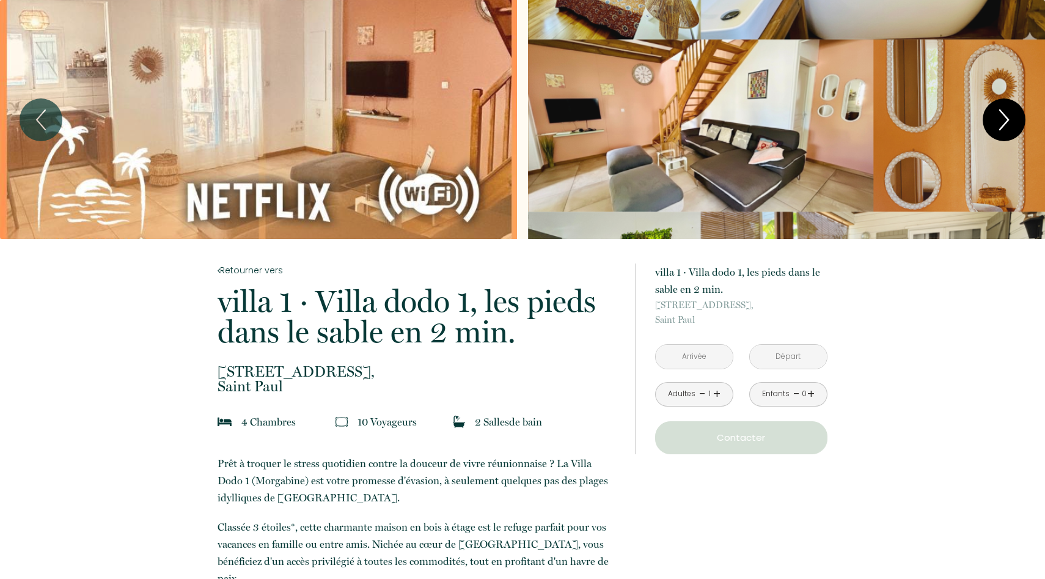
click at [1002, 116] on icon "Next" at bounding box center [1004, 119] width 26 height 37
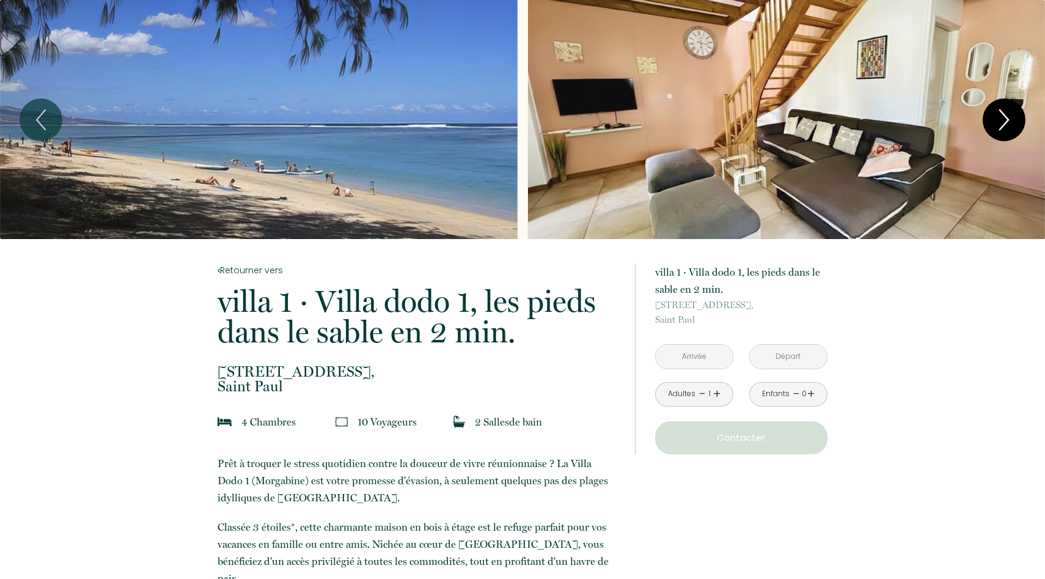
click at [1002, 116] on icon "Next" at bounding box center [1004, 119] width 26 height 37
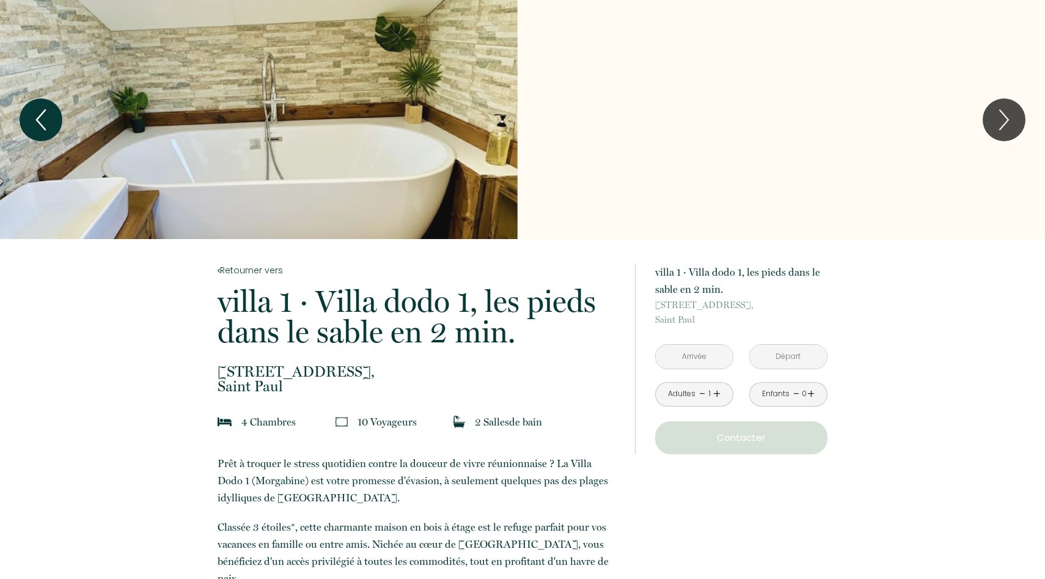
click at [50, 116] on icon "Previous" at bounding box center [41, 119] width 26 height 37
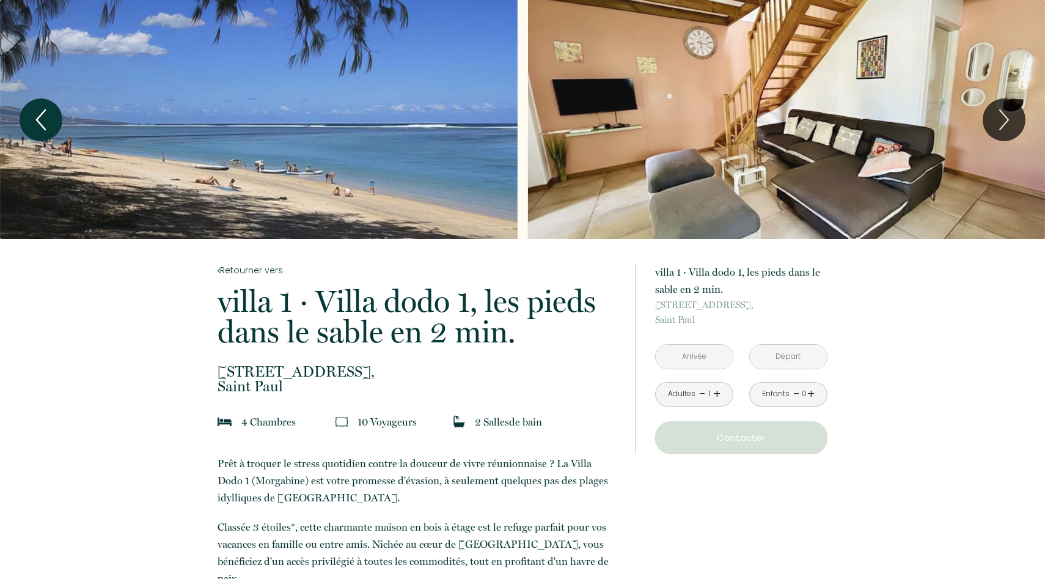
click at [50, 116] on icon "Previous" at bounding box center [41, 119] width 26 height 37
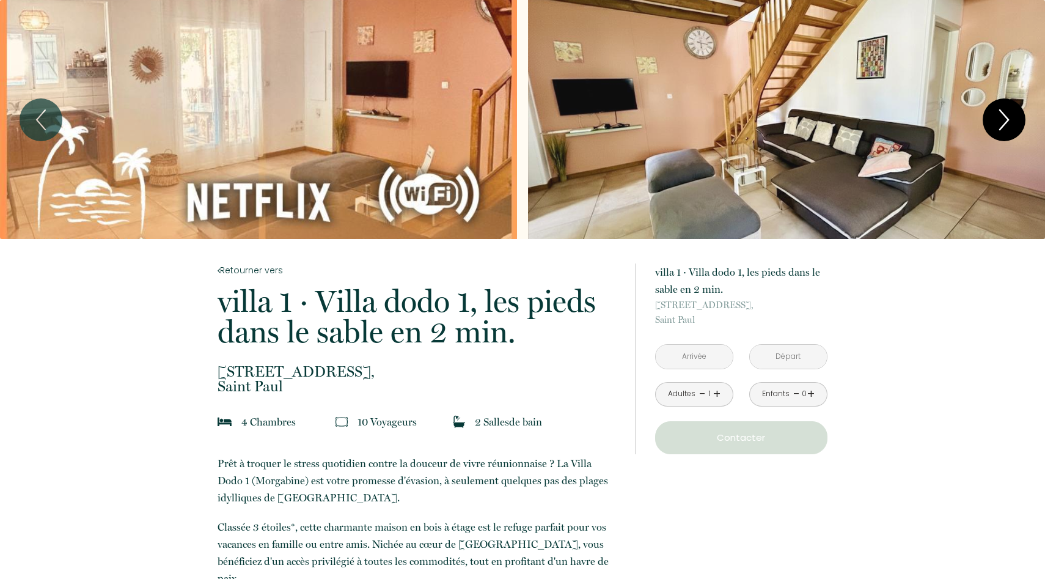
click at [1005, 112] on icon "Next" at bounding box center [1004, 119] width 26 height 37
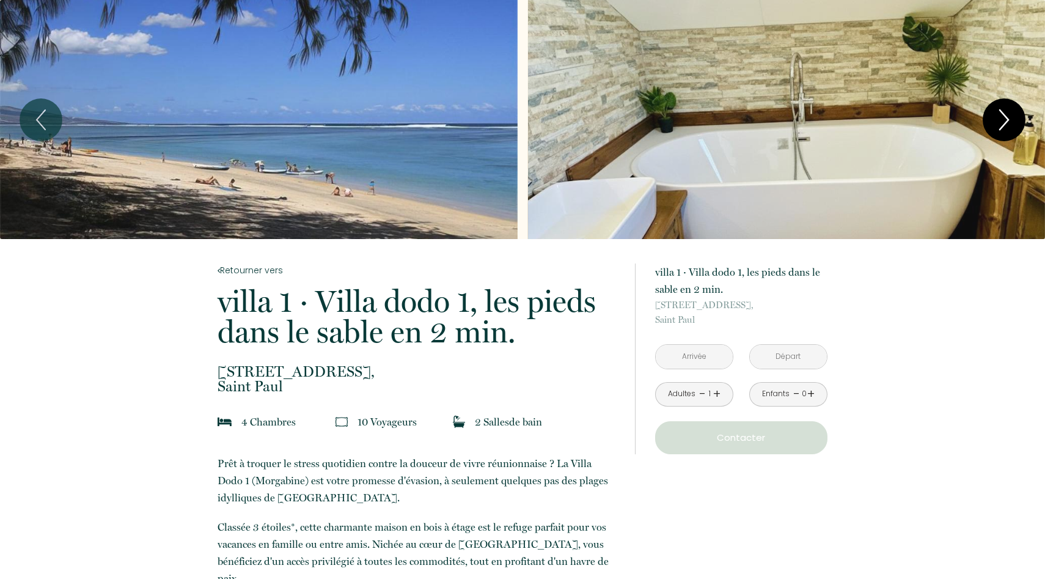
click at [1005, 112] on icon "Next" at bounding box center [1004, 119] width 26 height 37
